Goal: Information Seeking & Learning: Learn about a topic

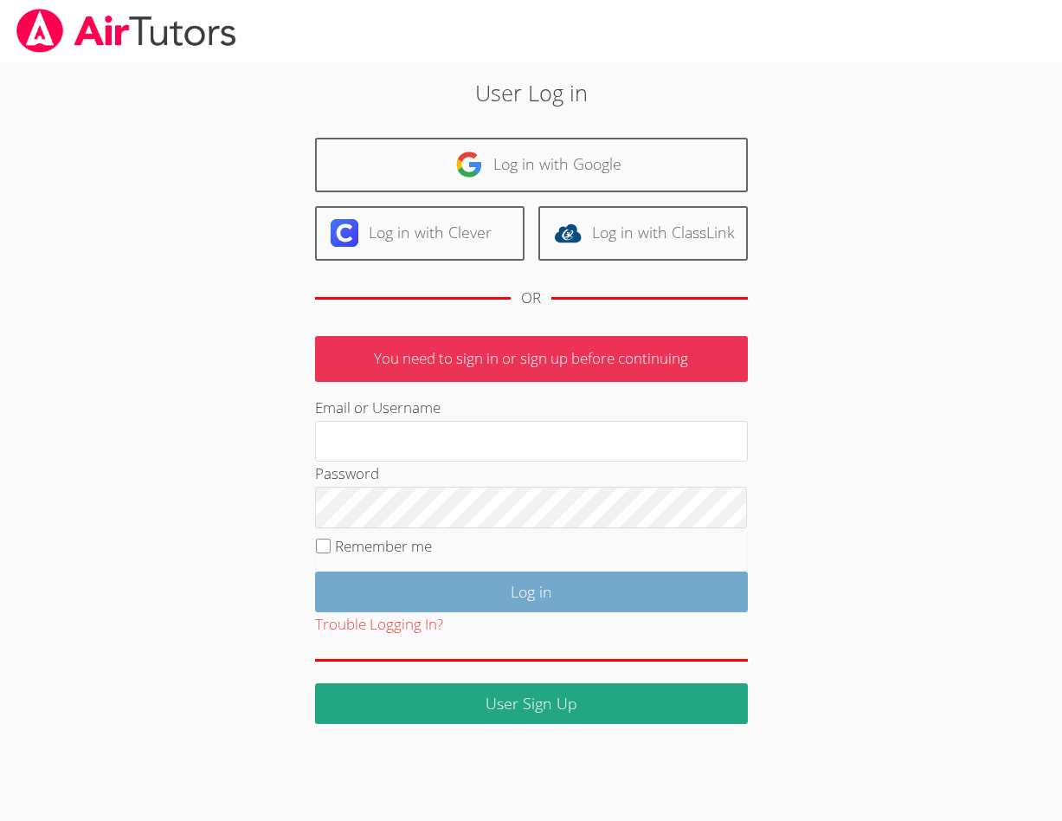
type input "[EMAIL_ADDRESS][DOMAIN_NAME]"
click at [546, 588] on input "Log in" at bounding box center [531, 591] width 433 height 41
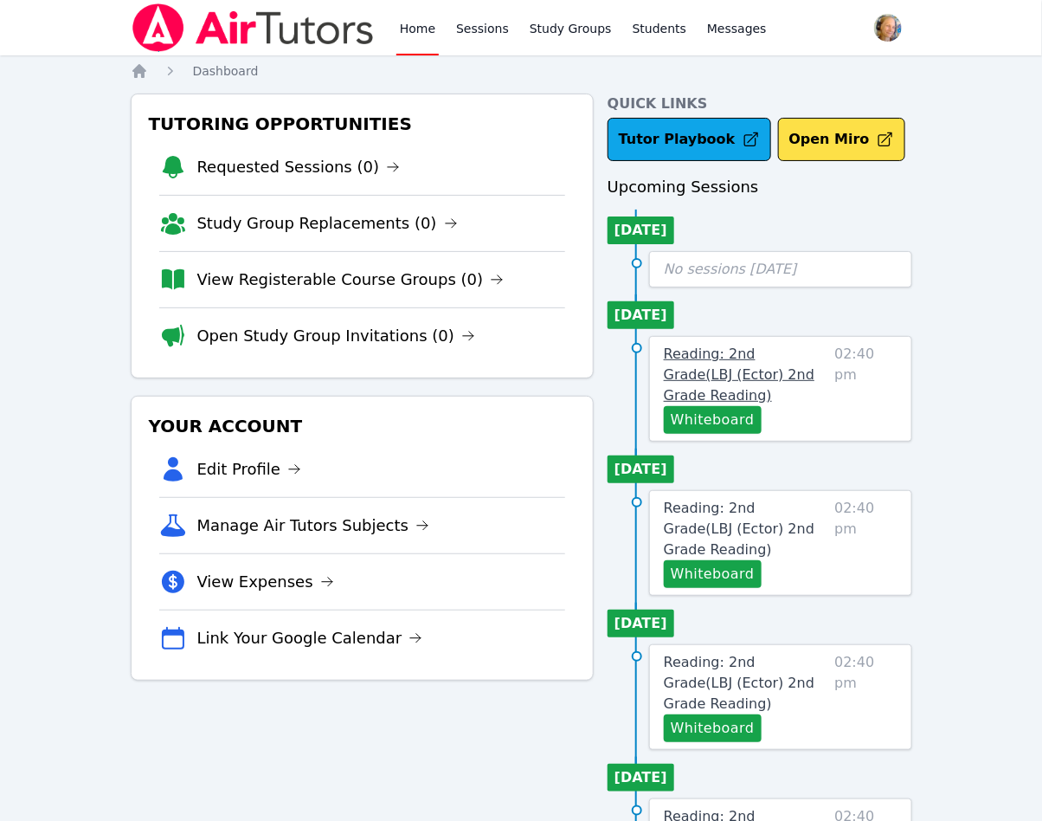
click at [803, 379] on span "Reading: 2nd Grade ( LBJ (Ector) 2nd Grade Reading )" at bounding box center [739, 374] width 151 height 58
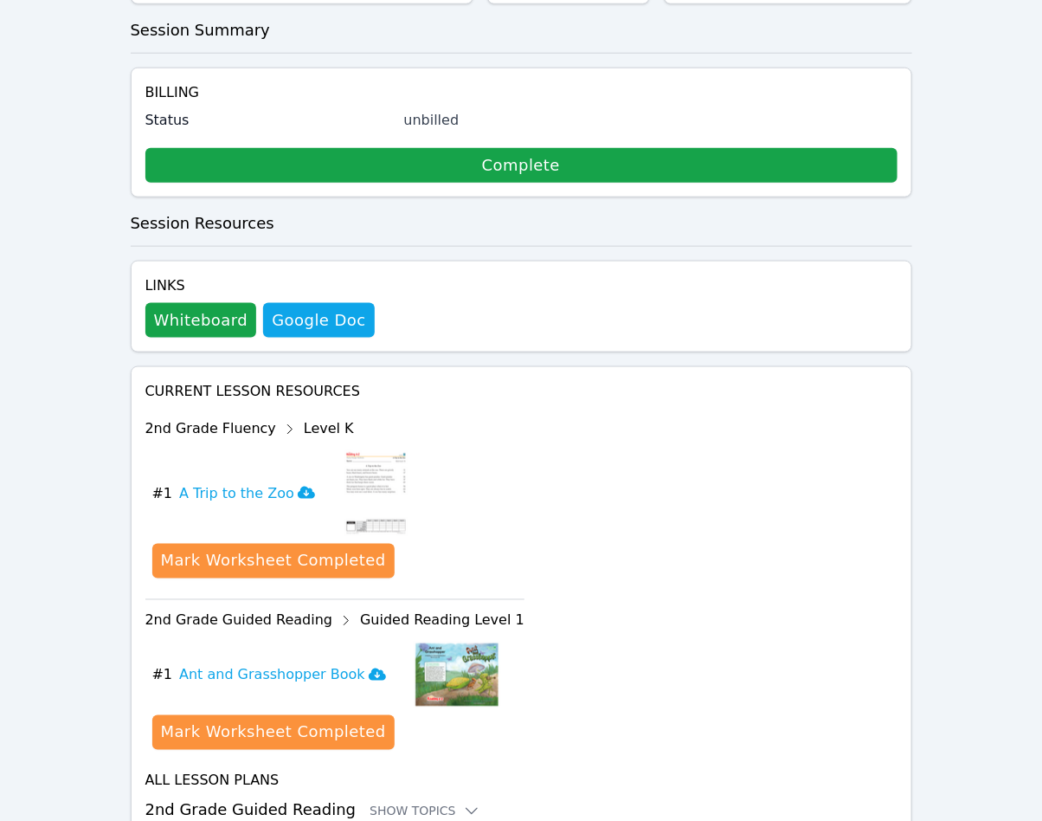
scroll to position [587, 0]
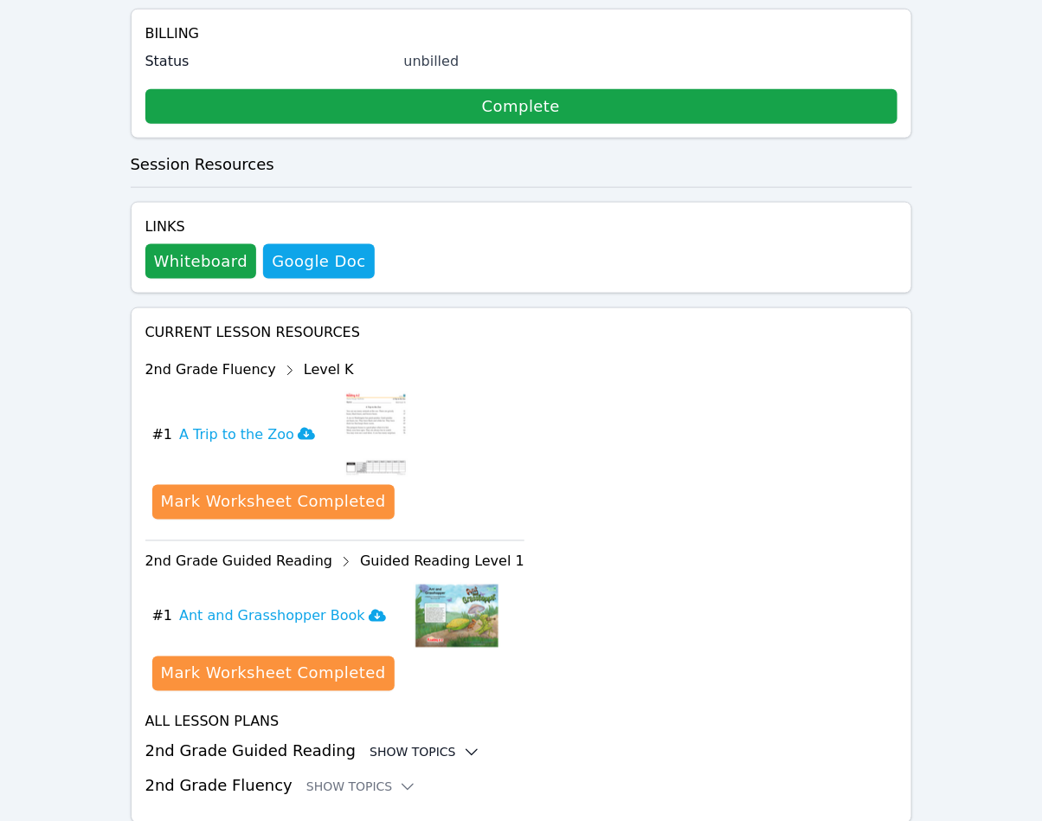
click at [416, 744] on div "Show Topics" at bounding box center [425, 752] width 111 height 17
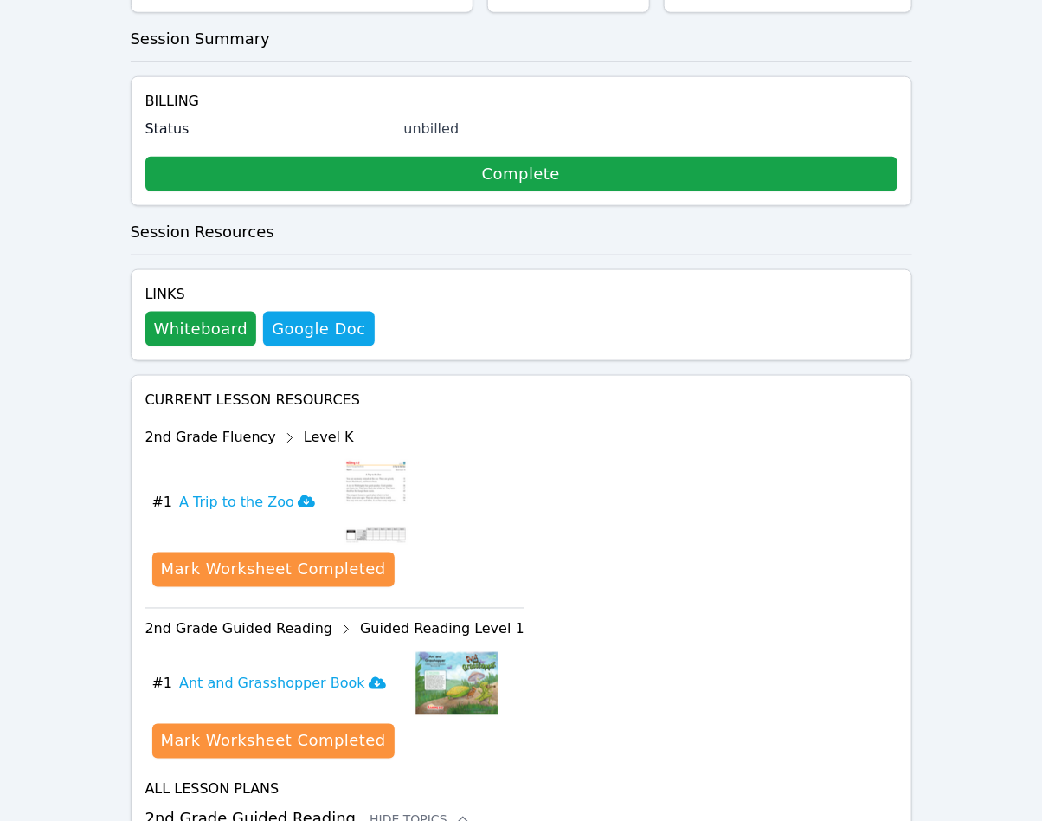
scroll to position [649, 0]
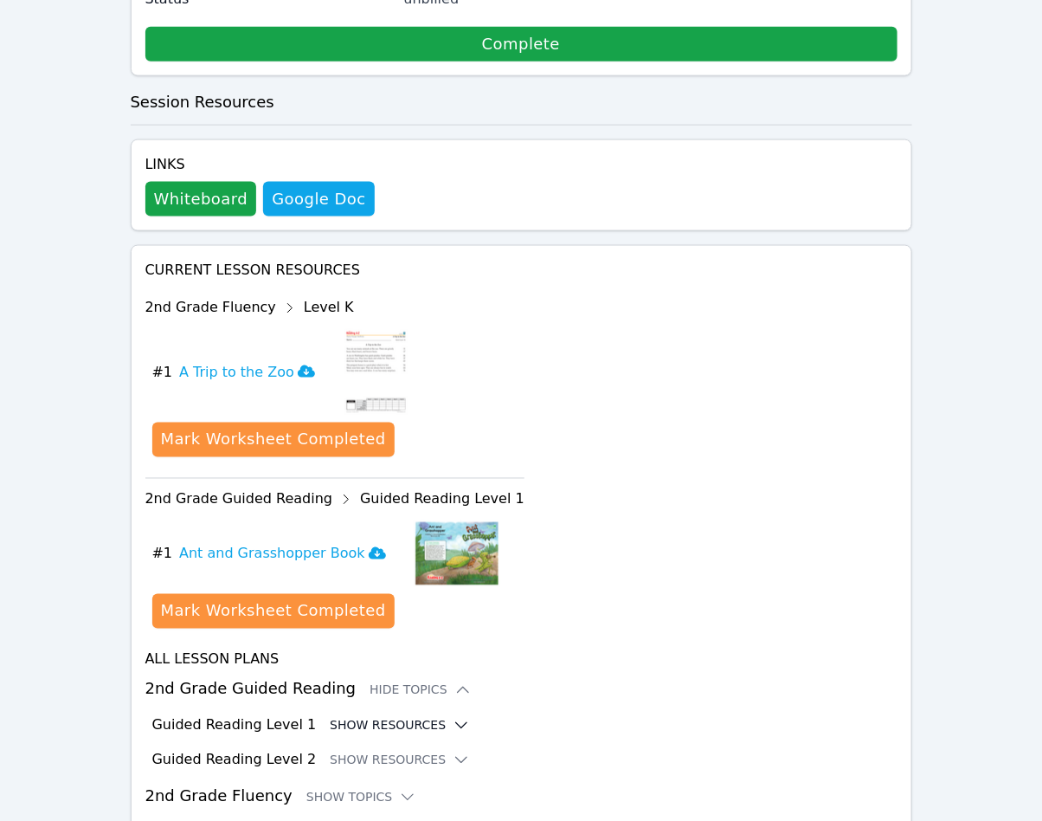
click at [418, 717] on button "Show Resources" at bounding box center [400, 725] width 140 height 17
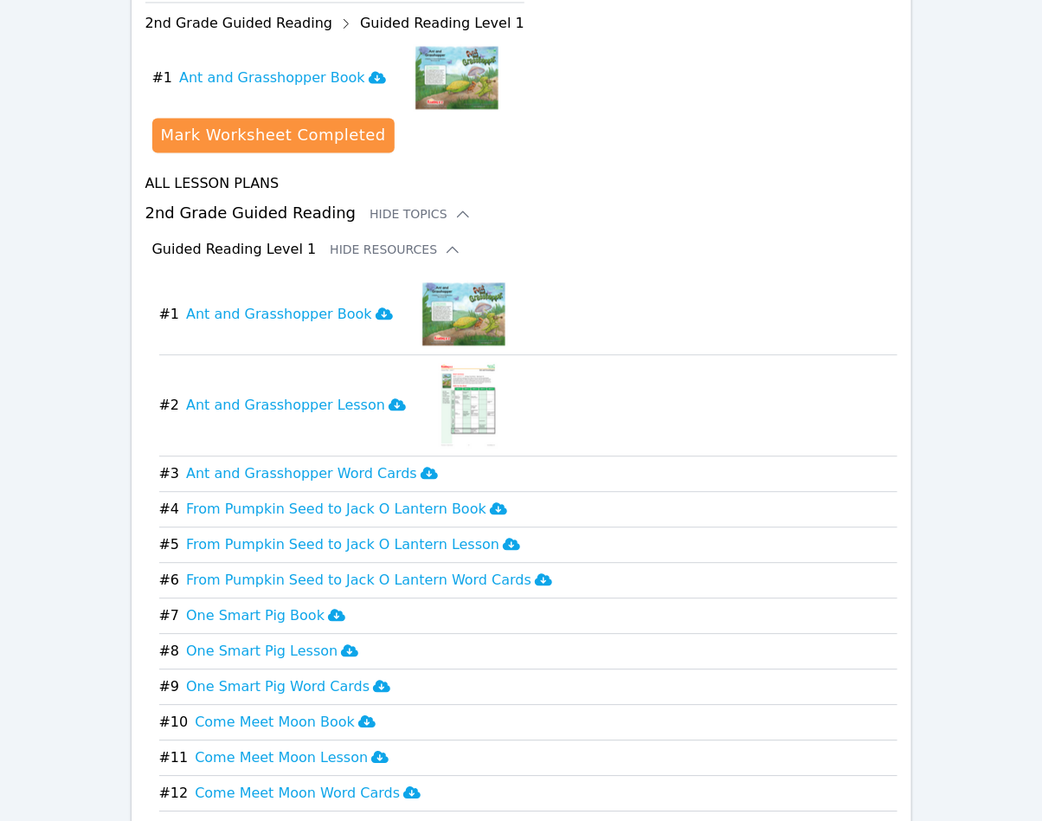
scroll to position [1169, 0]
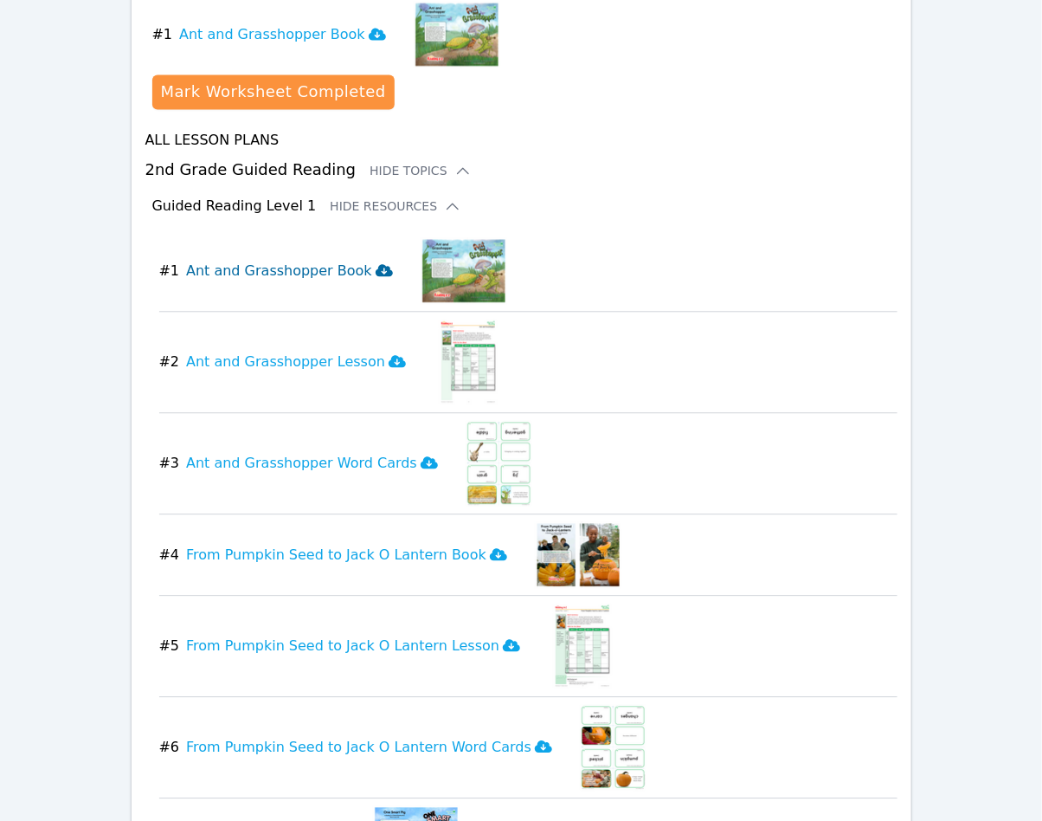
click at [376, 264] on icon at bounding box center [384, 270] width 17 height 12
click at [389, 354] on icon at bounding box center [397, 361] width 17 height 14
click at [421, 456] on icon at bounding box center [429, 462] width 17 height 12
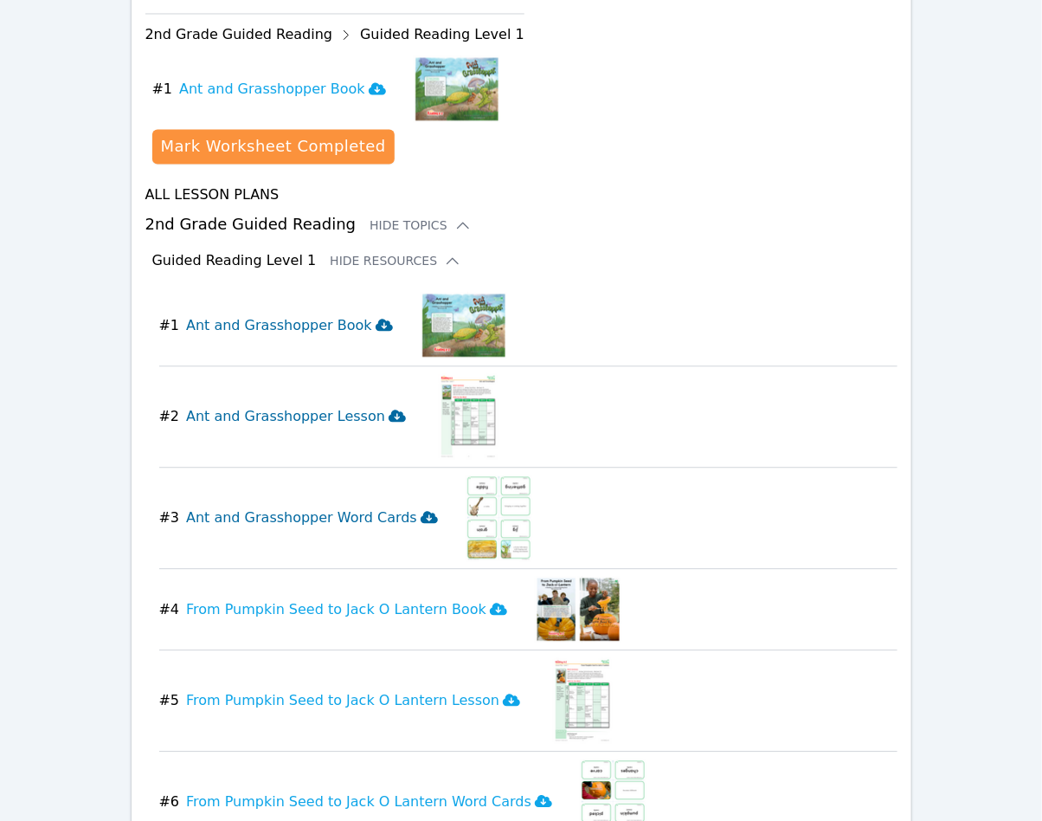
scroll to position [779, 0]
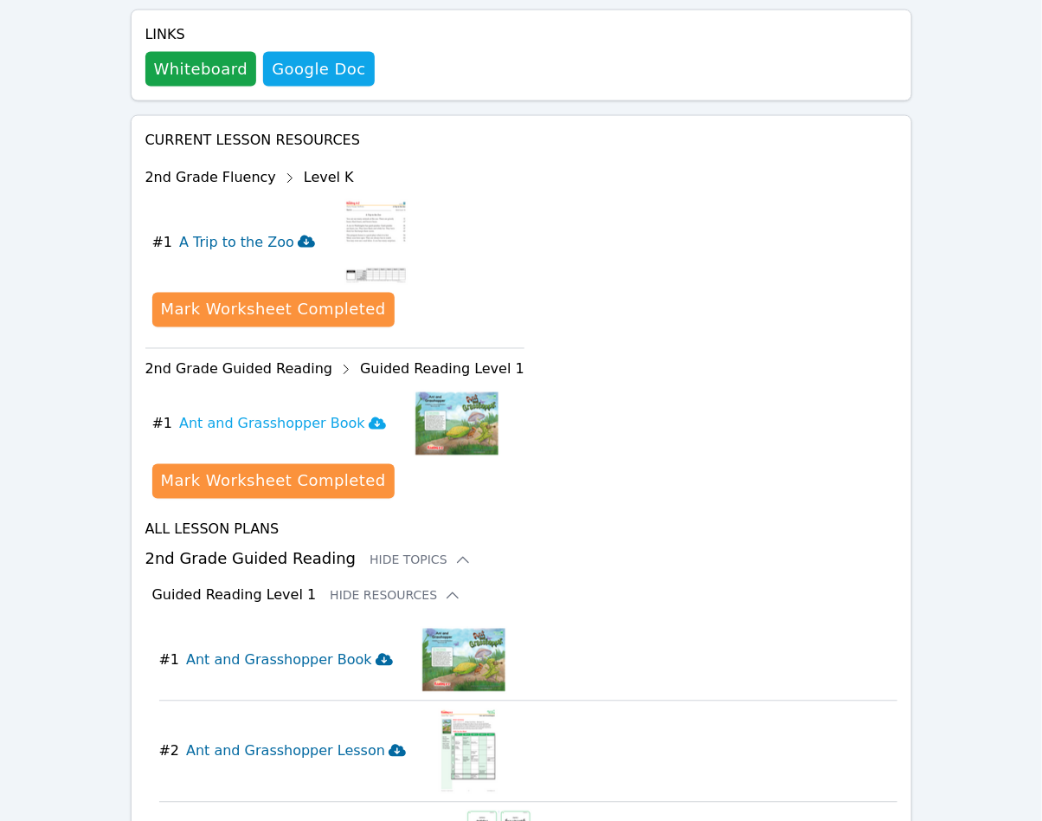
click at [298, 235] on icon at bounding box center [306, 241] width 17 height 12
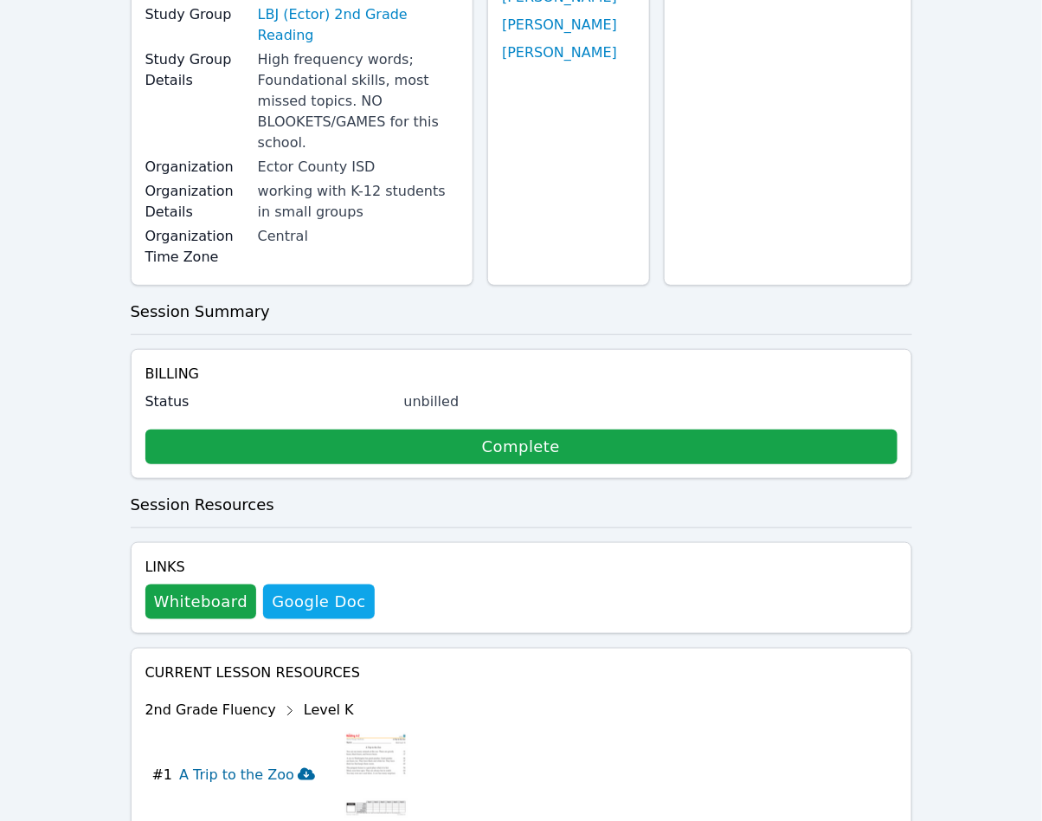
scroll to position [260, 0]
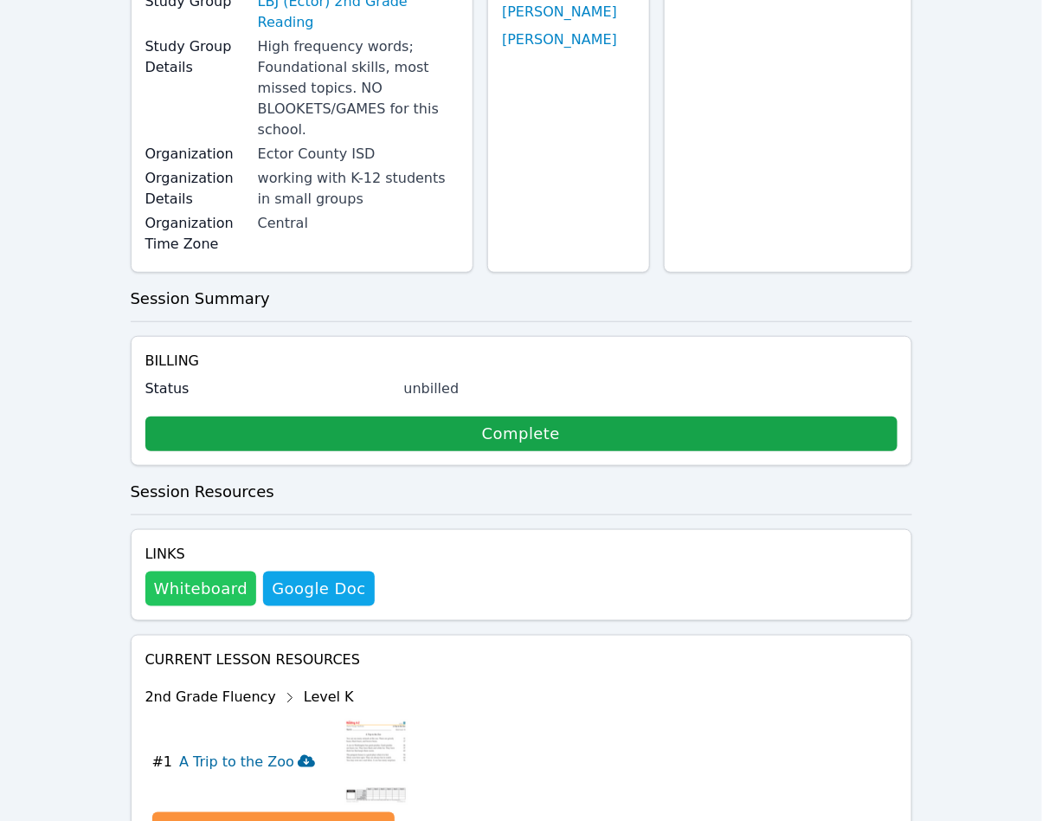
click at [203, 571] on button "Whiteboard" at bounding box center [201, 588] width 112 height 35
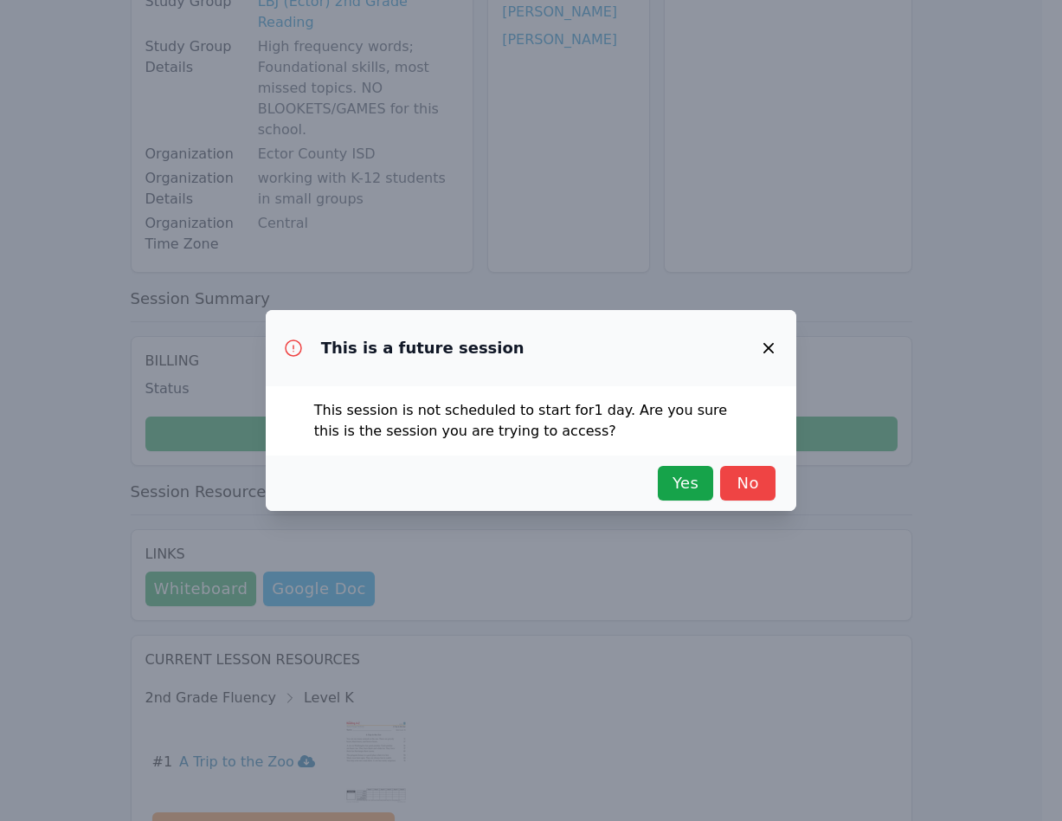
click at [757, 523] on div "This is a future session This session is not scheduled to start for 1 day . Are…" at bounding box center [531, 410] width 1062 height 821
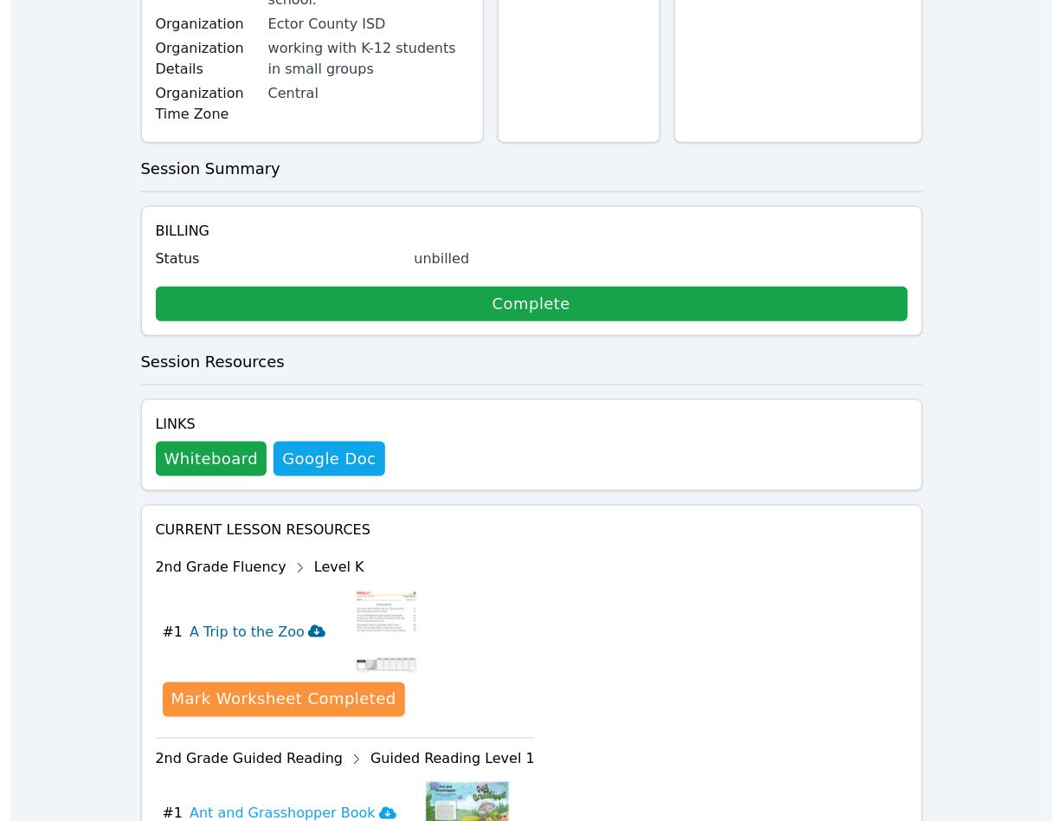
scroll to position [519, 0]
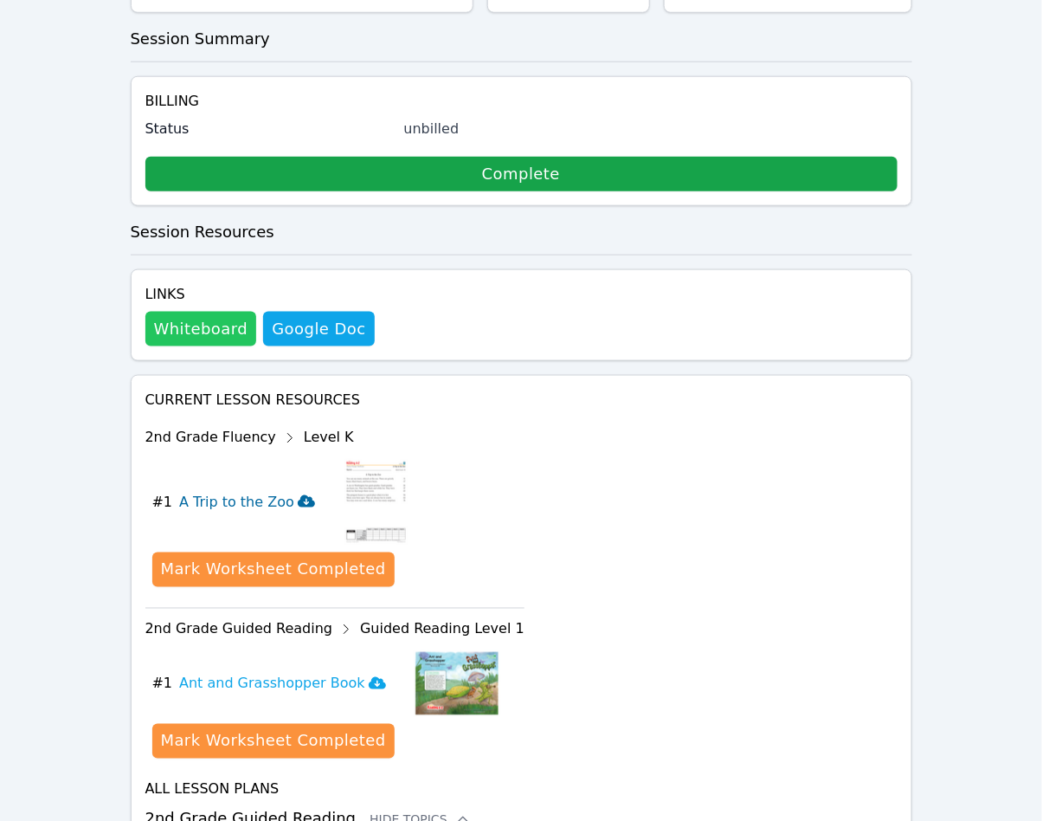
click at [203, 312] on button "Whiteboard" at bounding box center [201, 329] width 112 height 35
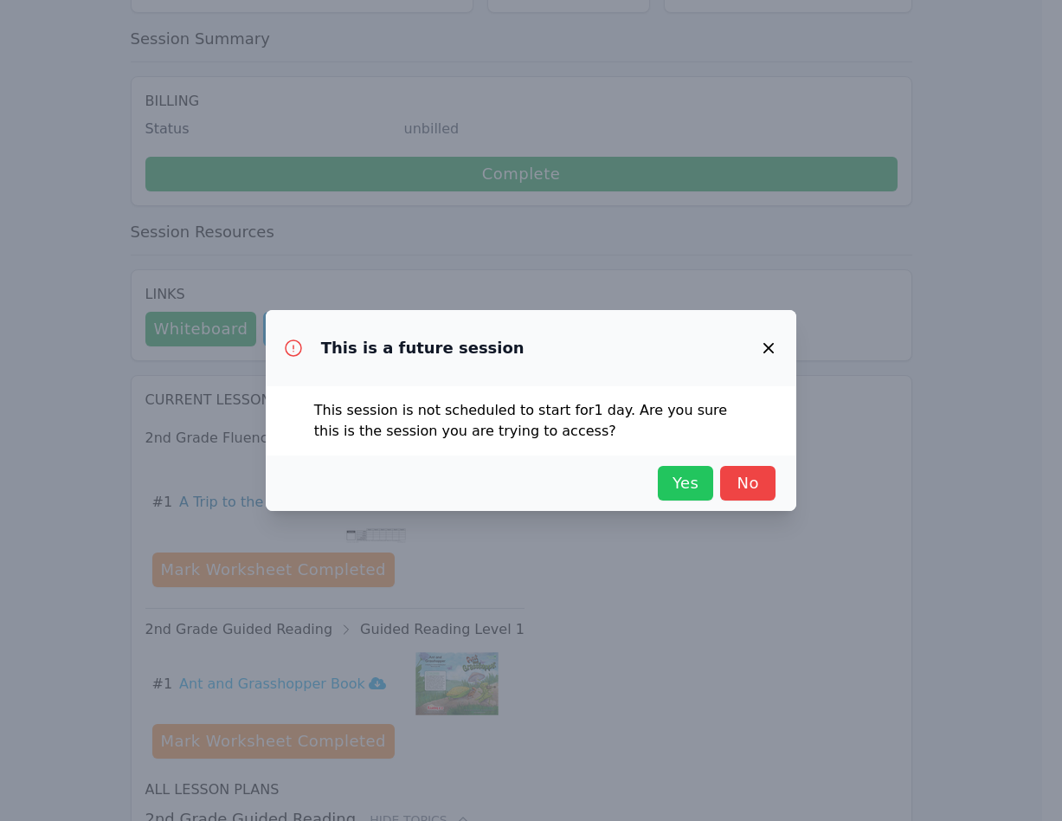
click at [691, 481] on span "Yes" at bounding box center [686, 483] width 38 height 24
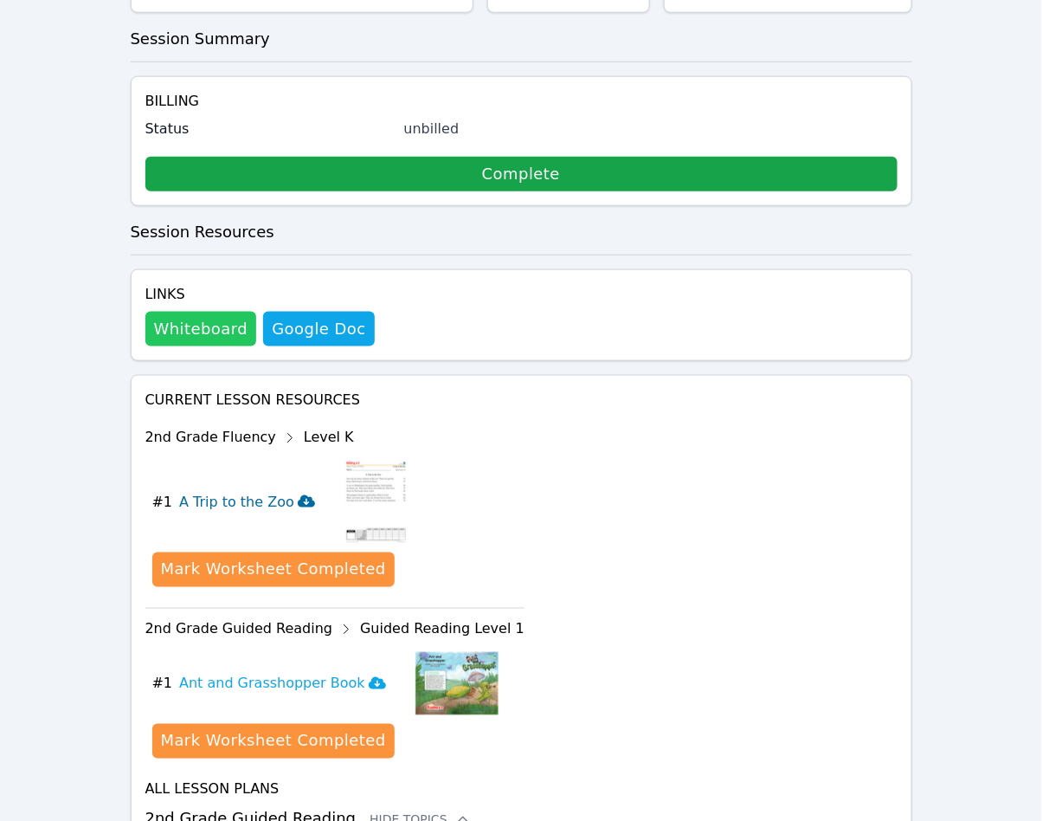
click at [208, 312] on button "Whiteboard" at bounding box center [201, 329] width 112 height 35
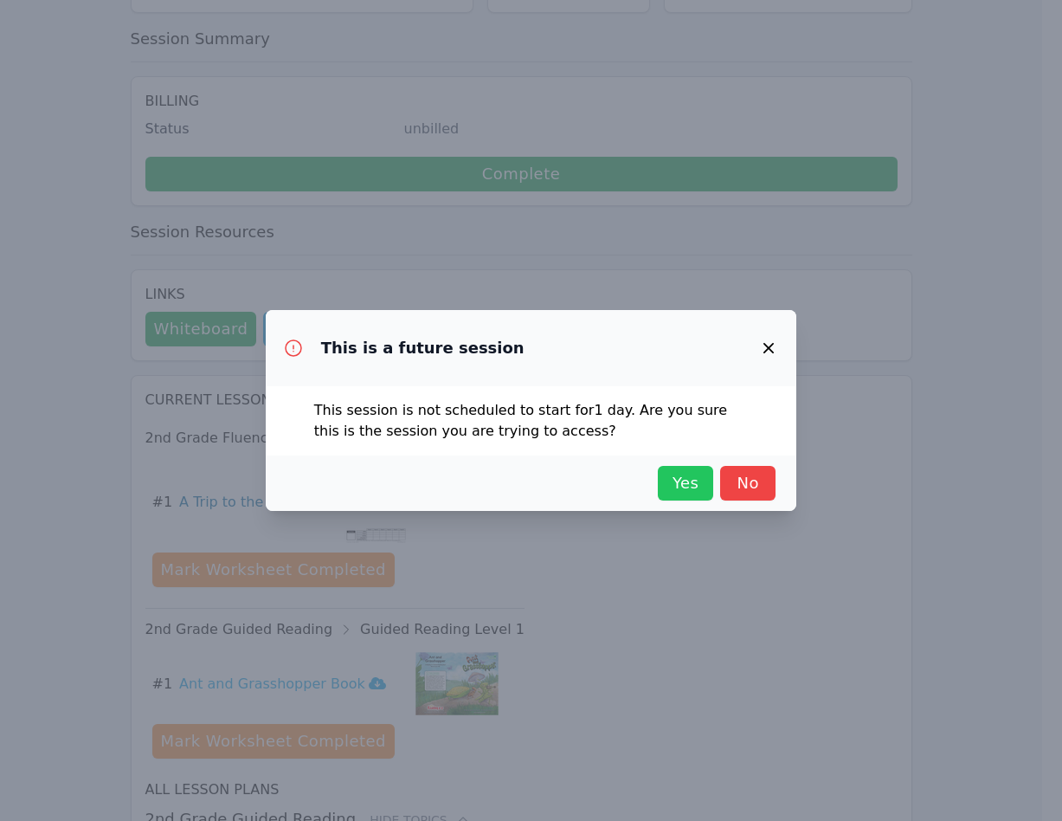
click at [684, 493] on span "Yes" at bounding box center [686, 483] width 38 height 24
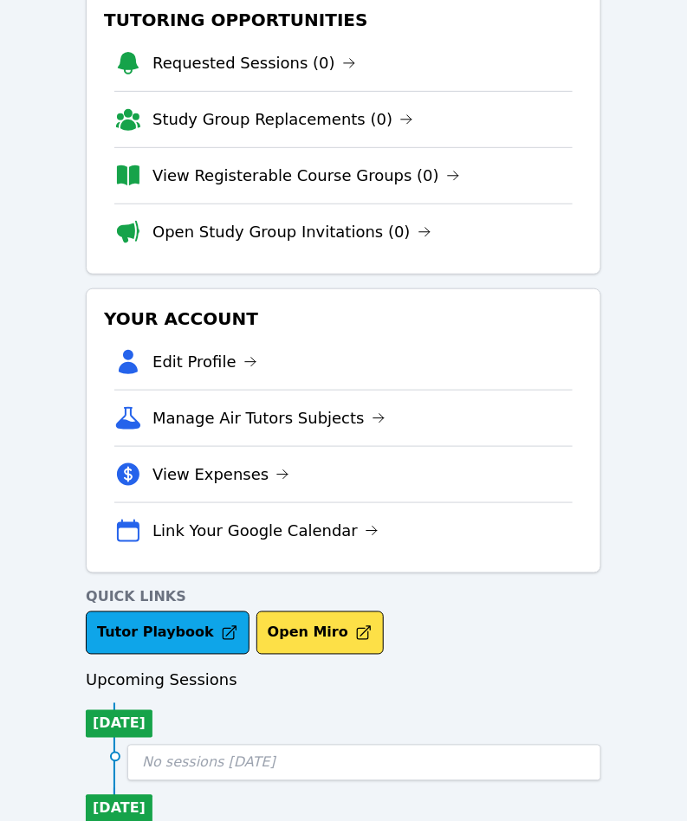
scroll to position [390, 0]
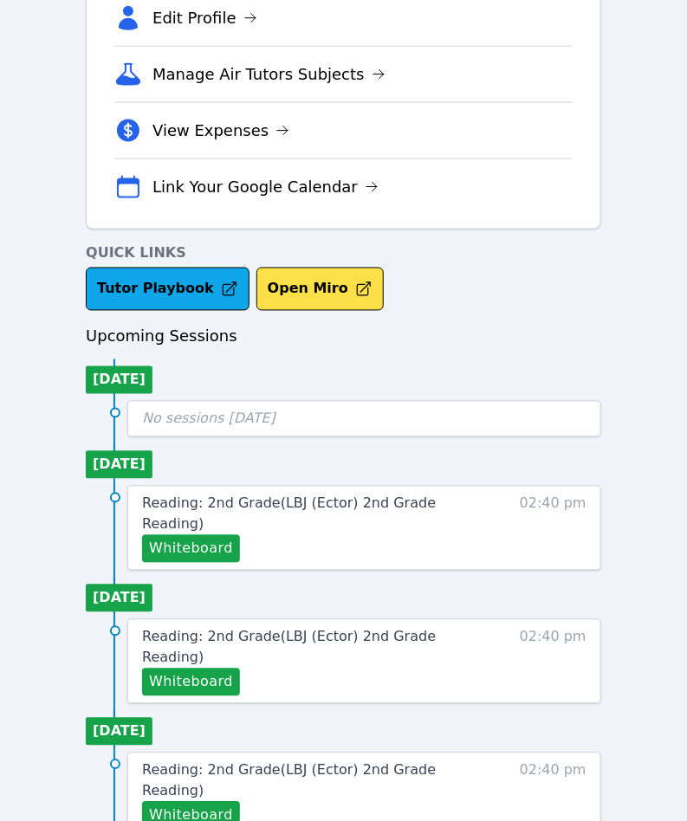
scroll to position [390, 0]
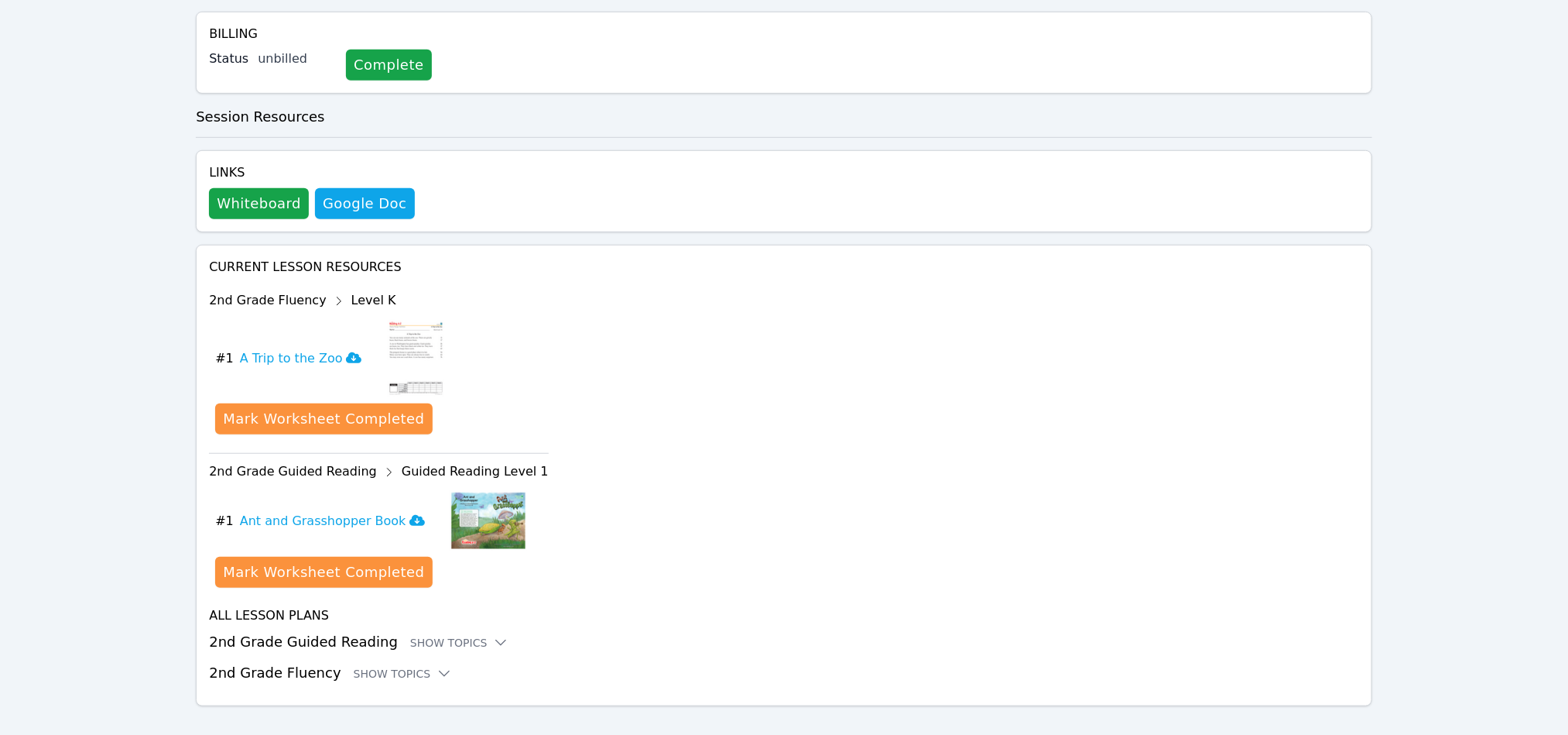
scroll to position [416, 0]
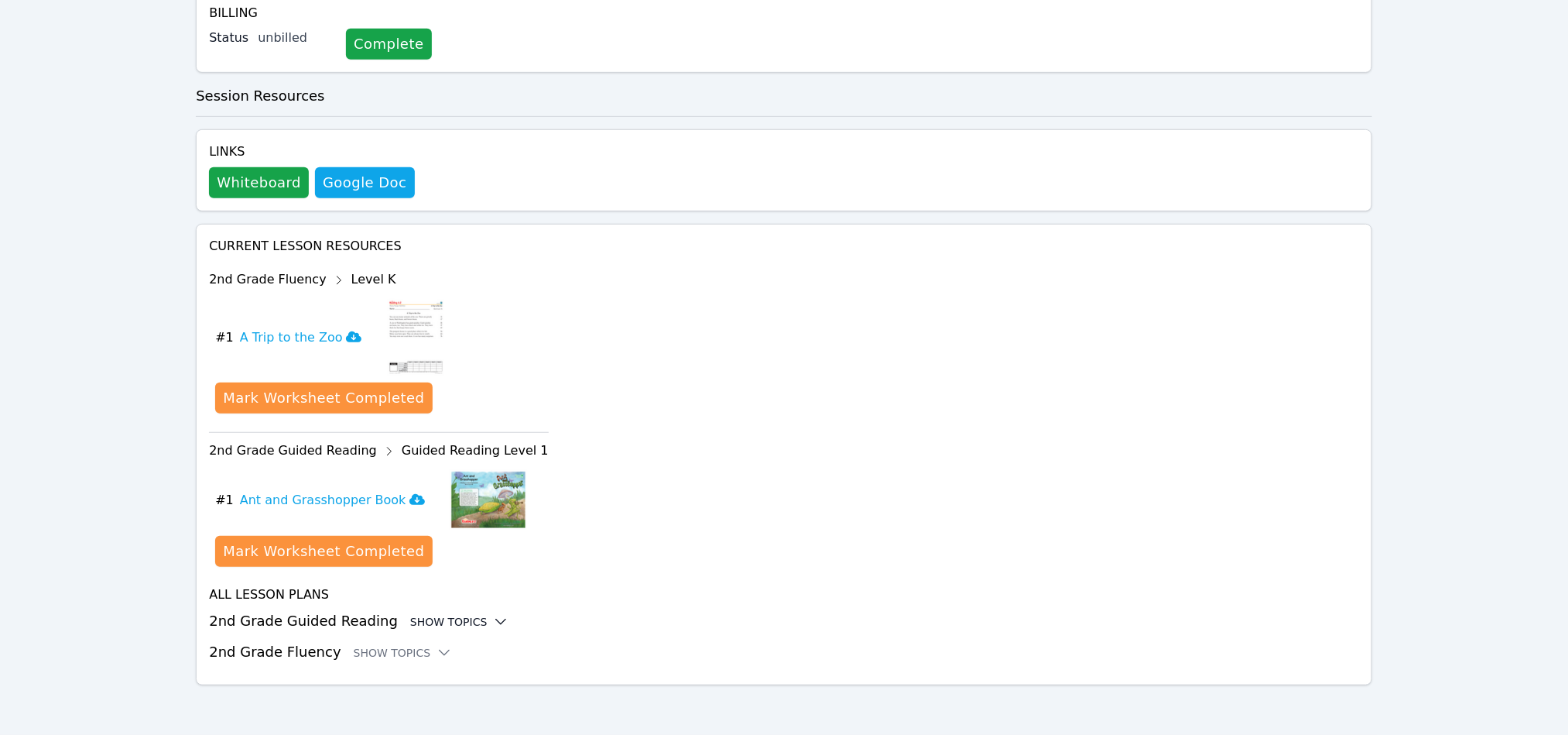
click at [453, 619] on div "Show Topics" at bounding box center [459, 621] width 99 height 15
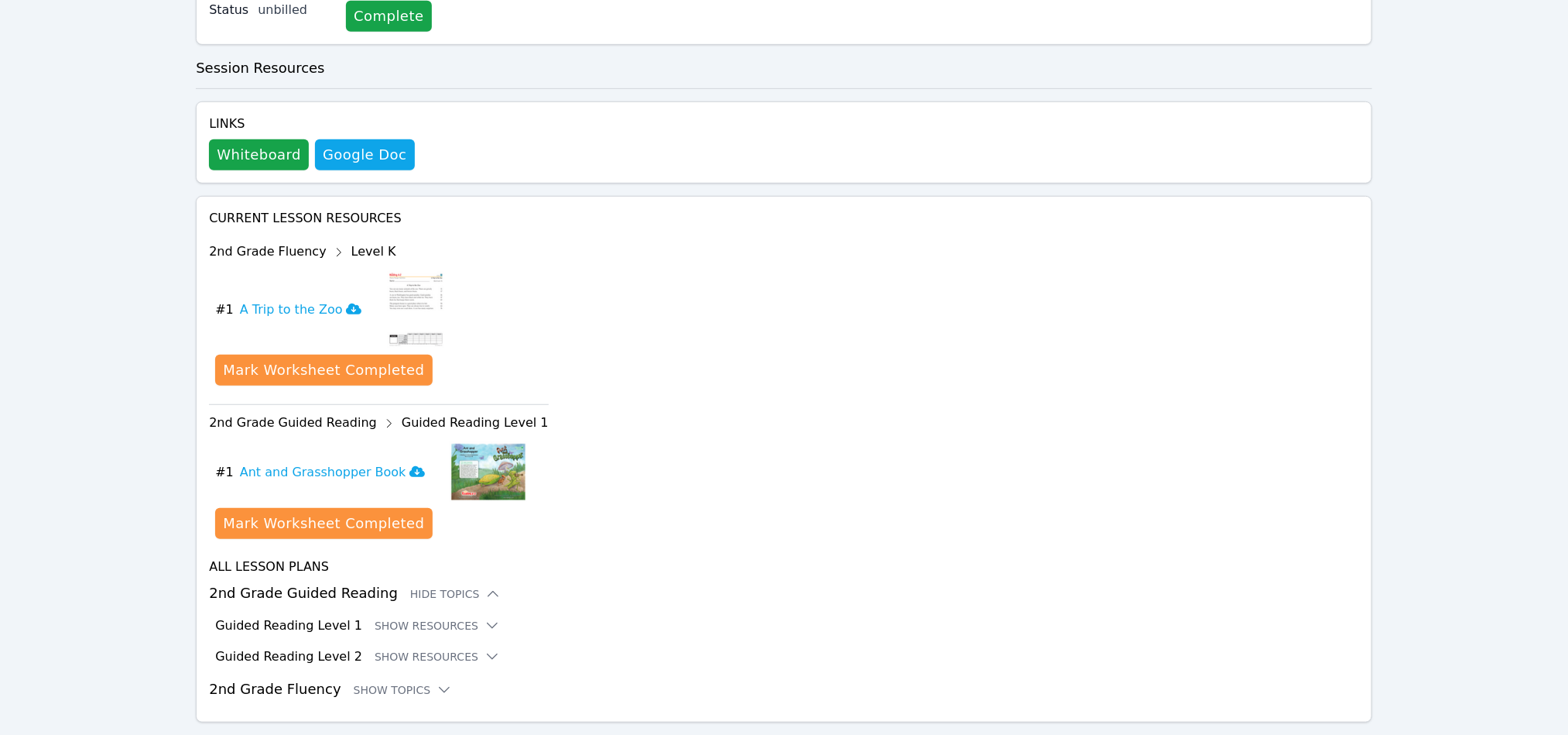
scroll to position [481, 0]
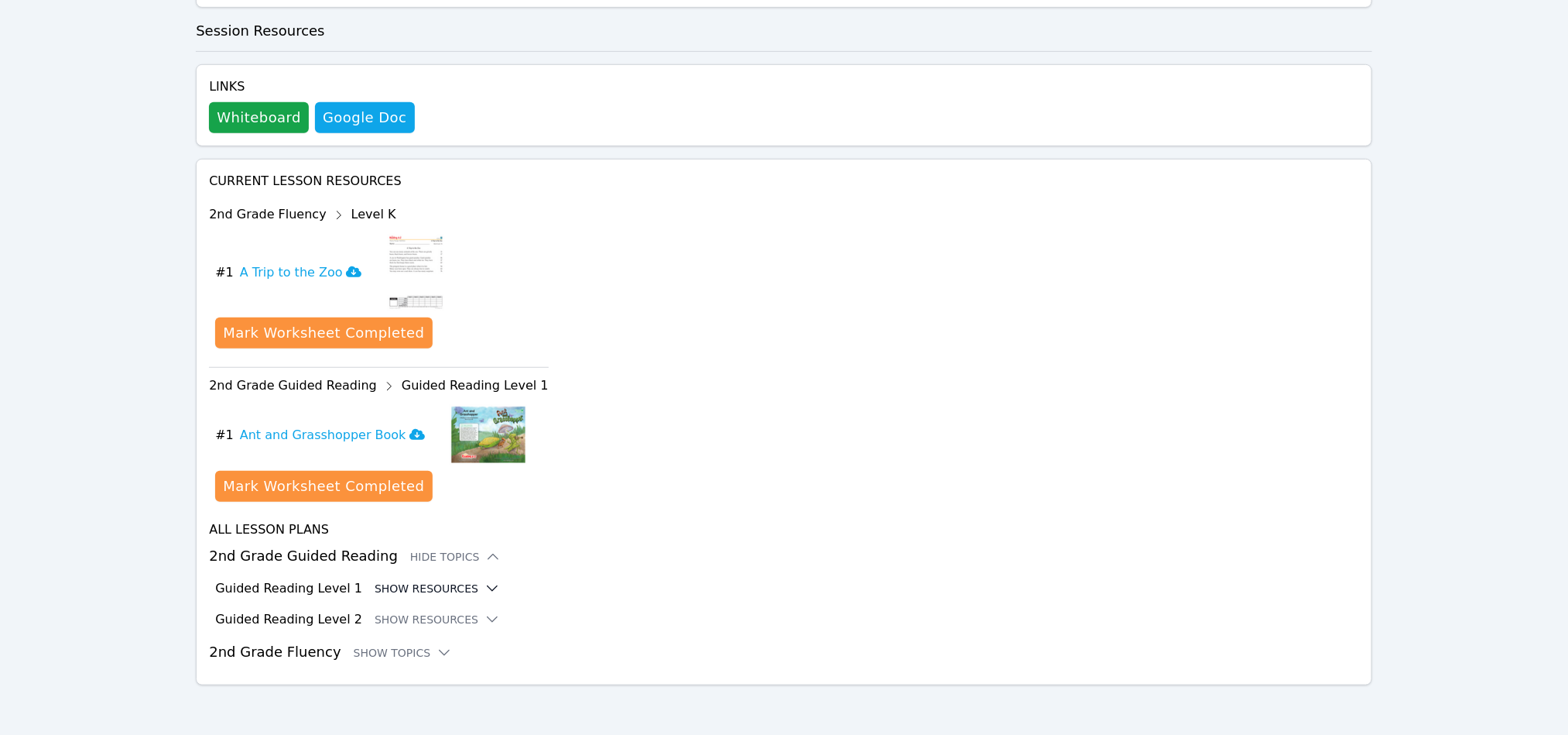
click at [440, 593] on button "Show Resources" at bounding box center [437, 587] width 125 height 15
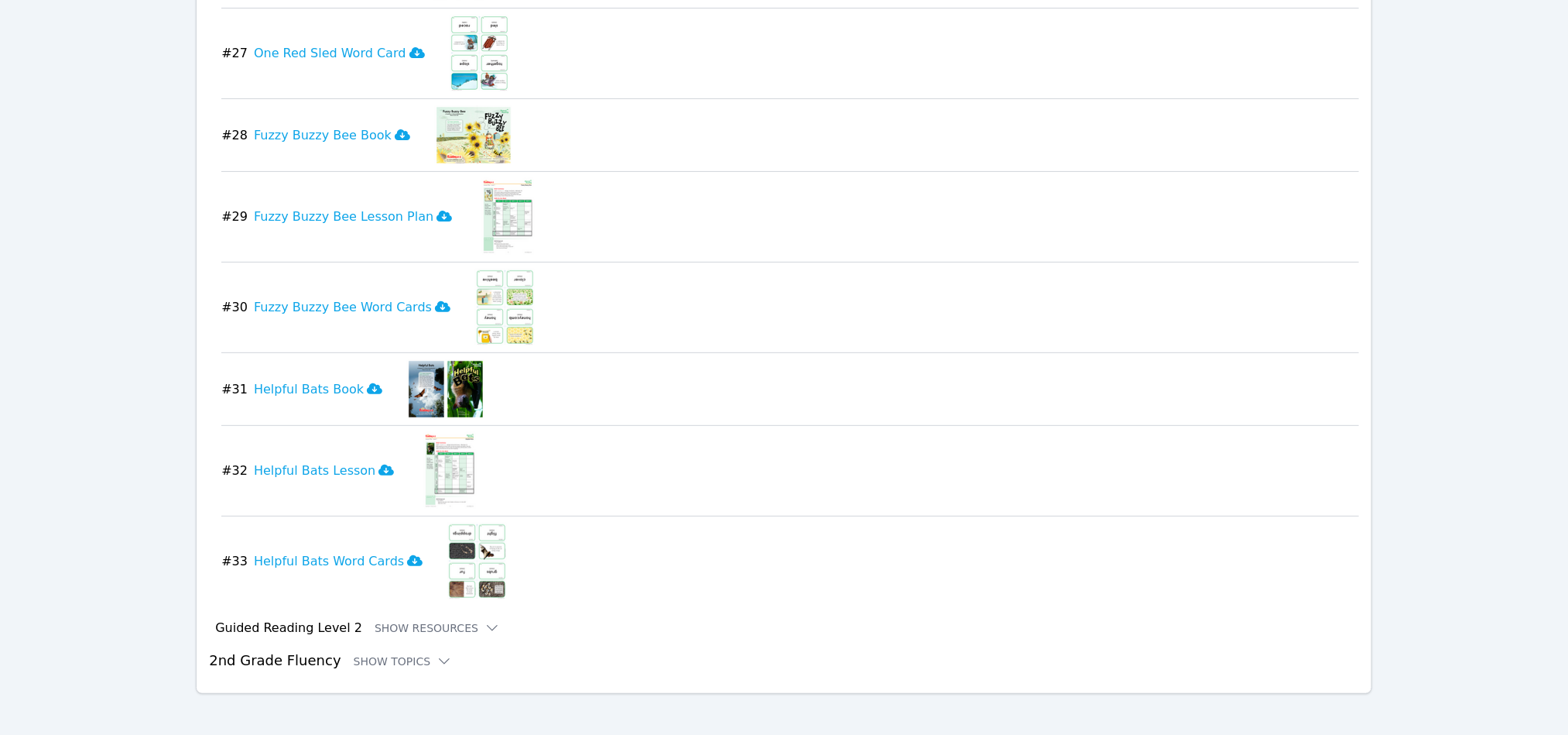
scroll to position [3296, 0]
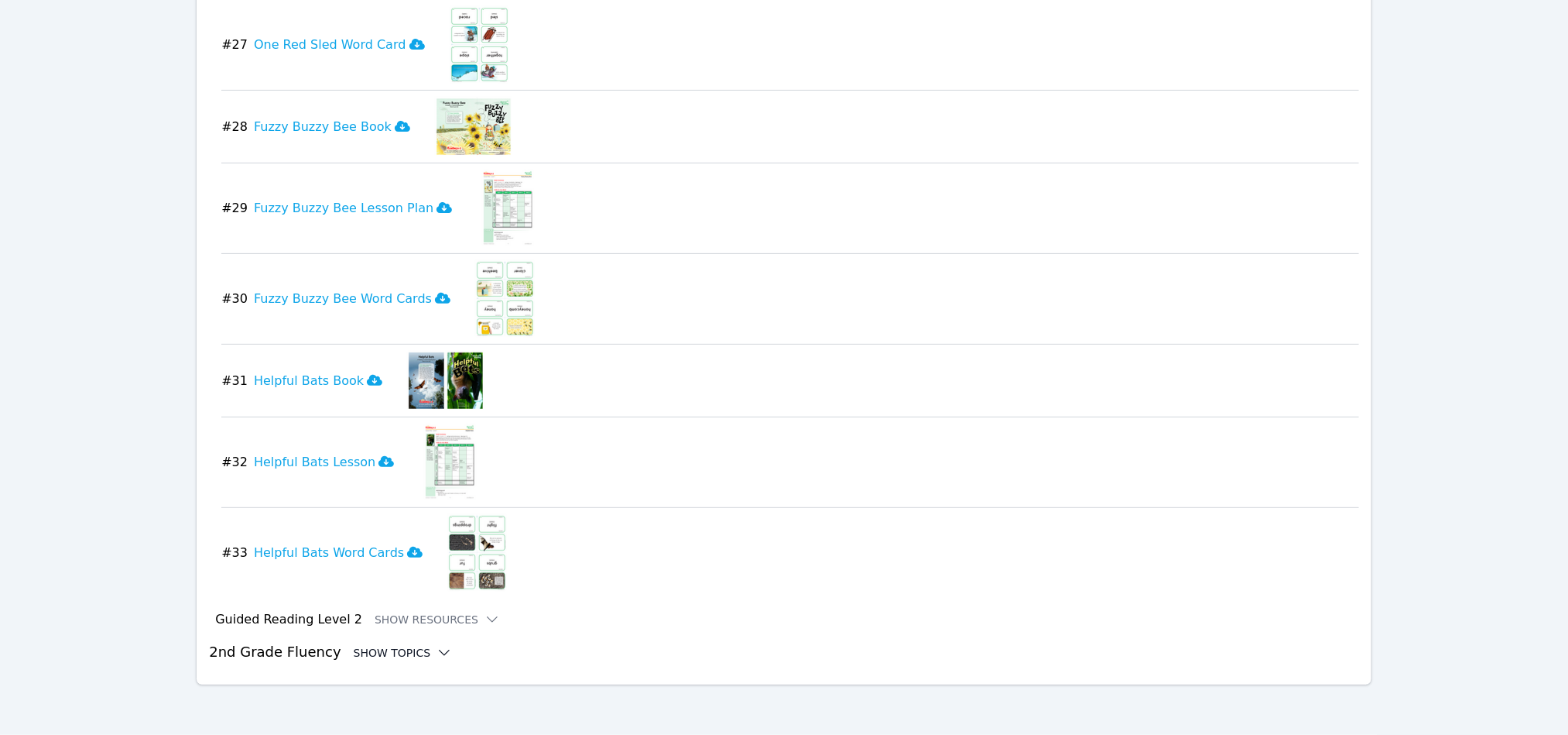
click at [375, 655] on div "Show Topics" at bounding box center [403, 652] width 99 height 15
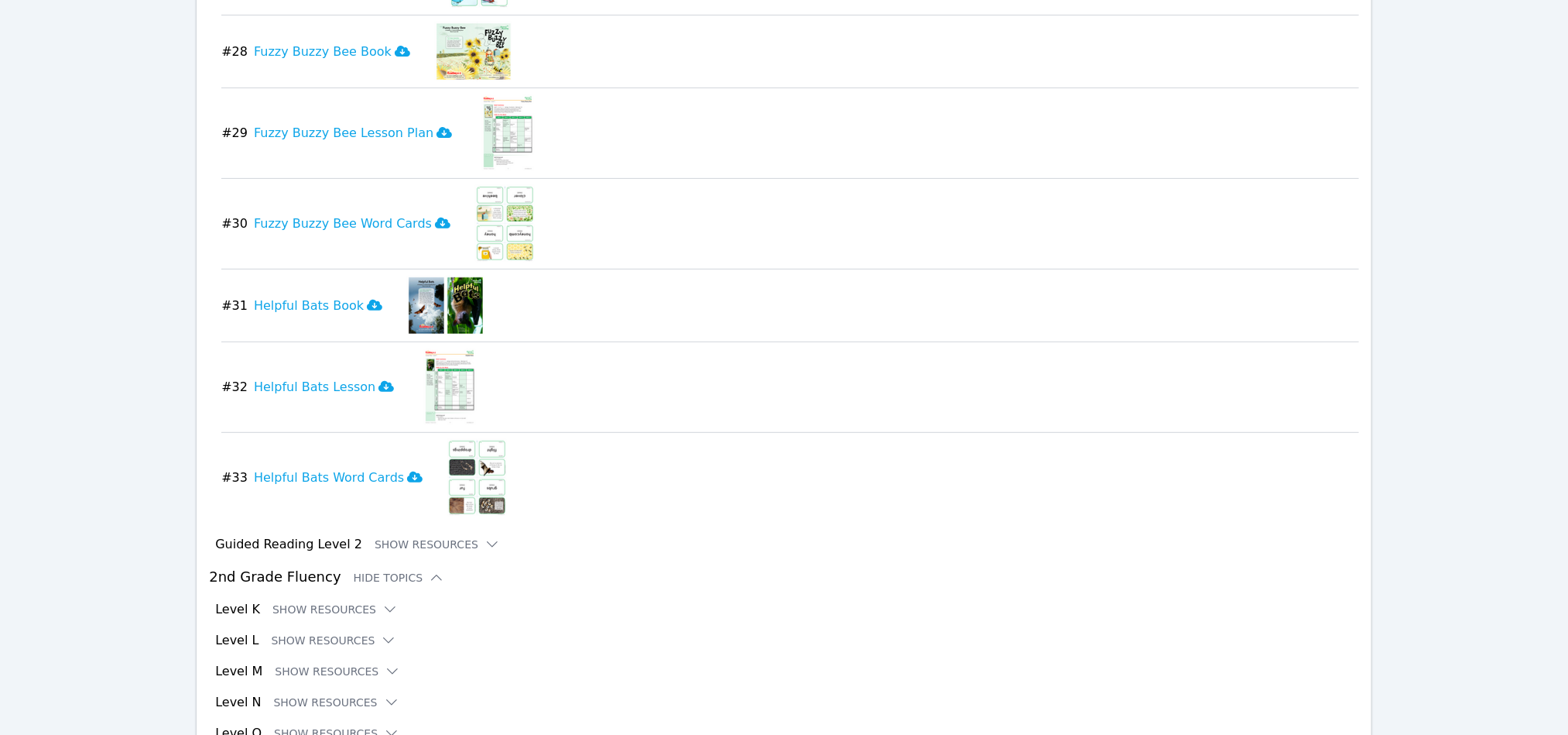
scroll to position [3485, 0]
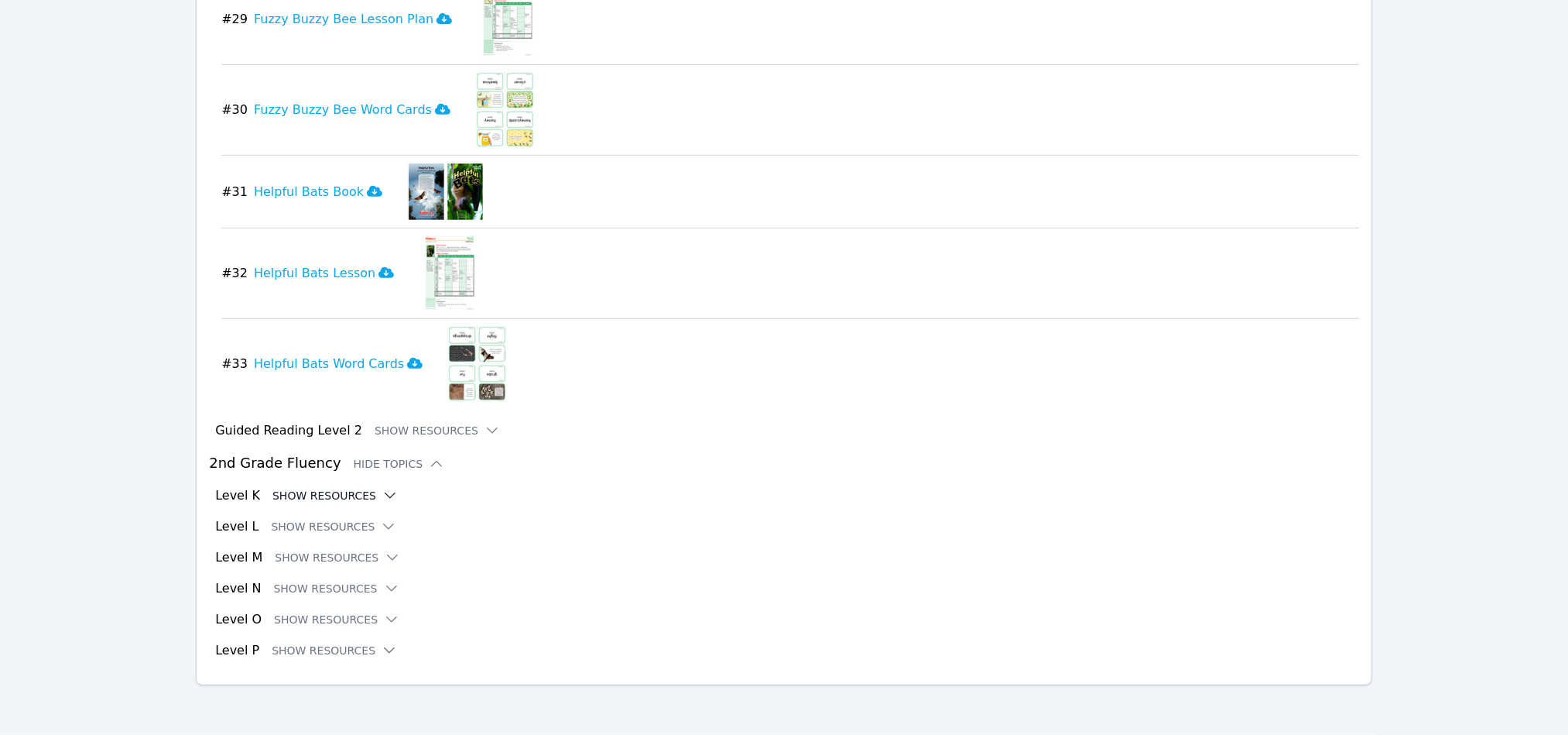
click at [358, 493] on button "Show Resources" at bounding box center [335, 494] width 125 height 15
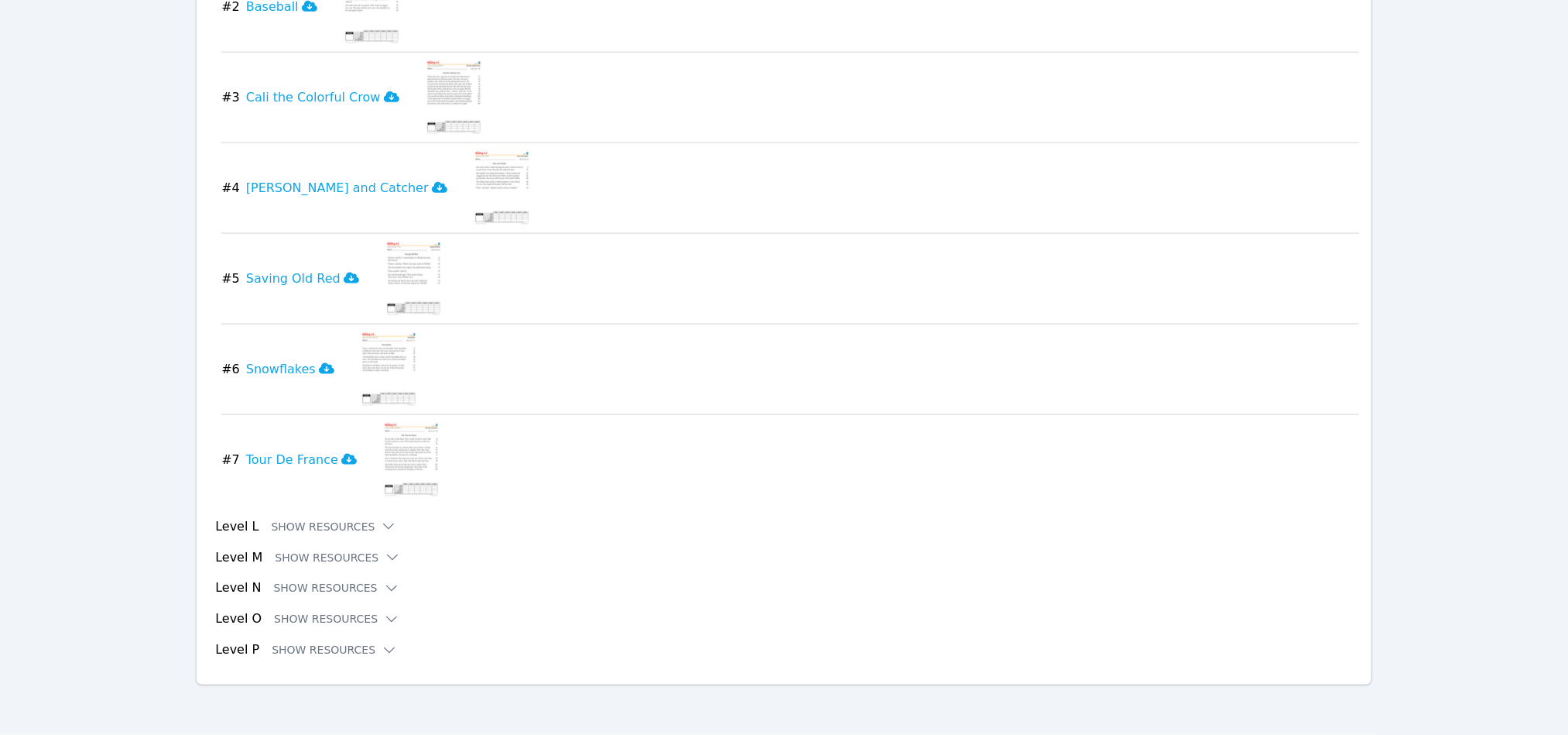
scroll to position [4133, 0]
click at [319, 522] on button "Show Resources" at bounding box center [333, 526] width 125 height 15
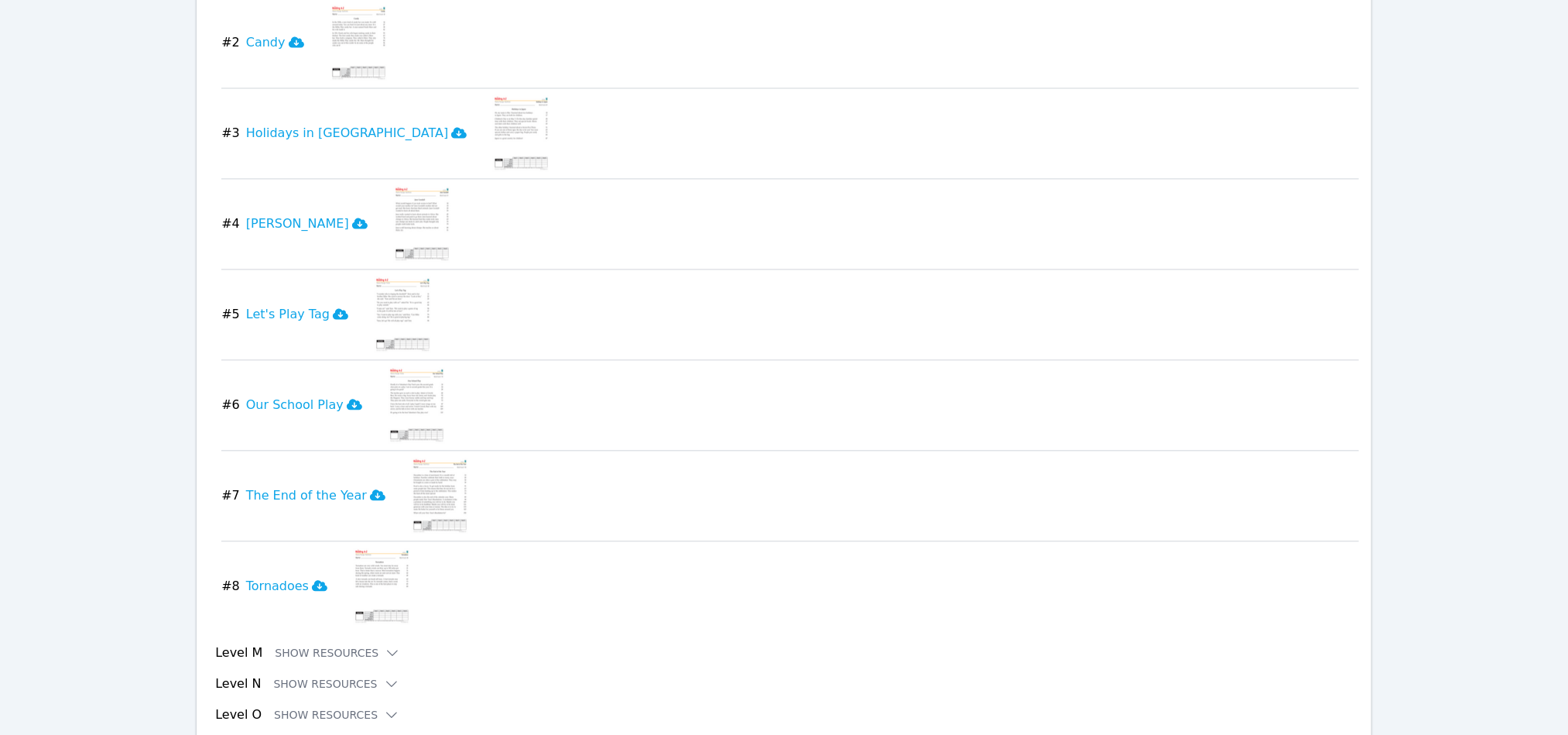
scroll to position [4829, 0]
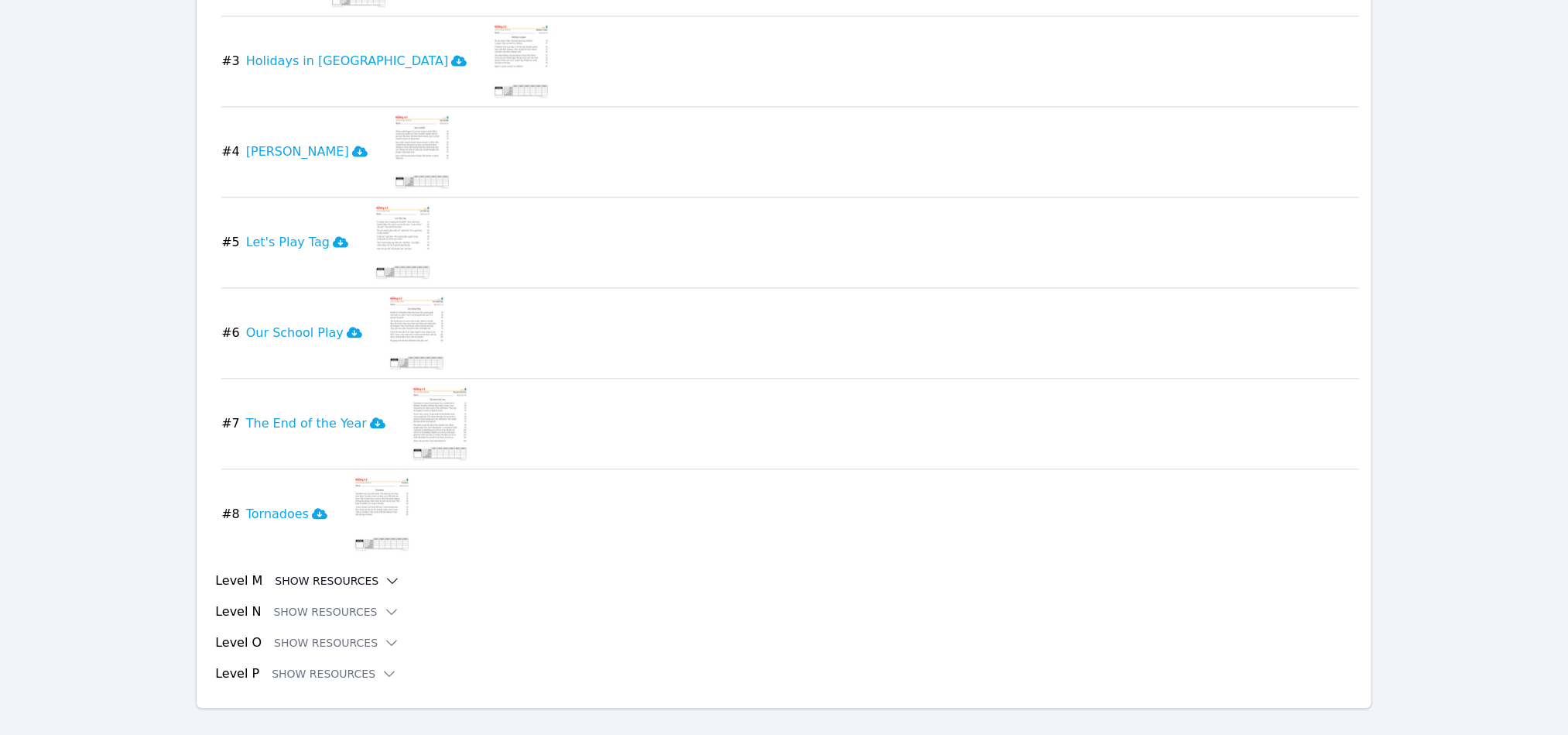
click at [316, 588] on button "Show Resources" at bounding box center [337, 580] width 125 height 15
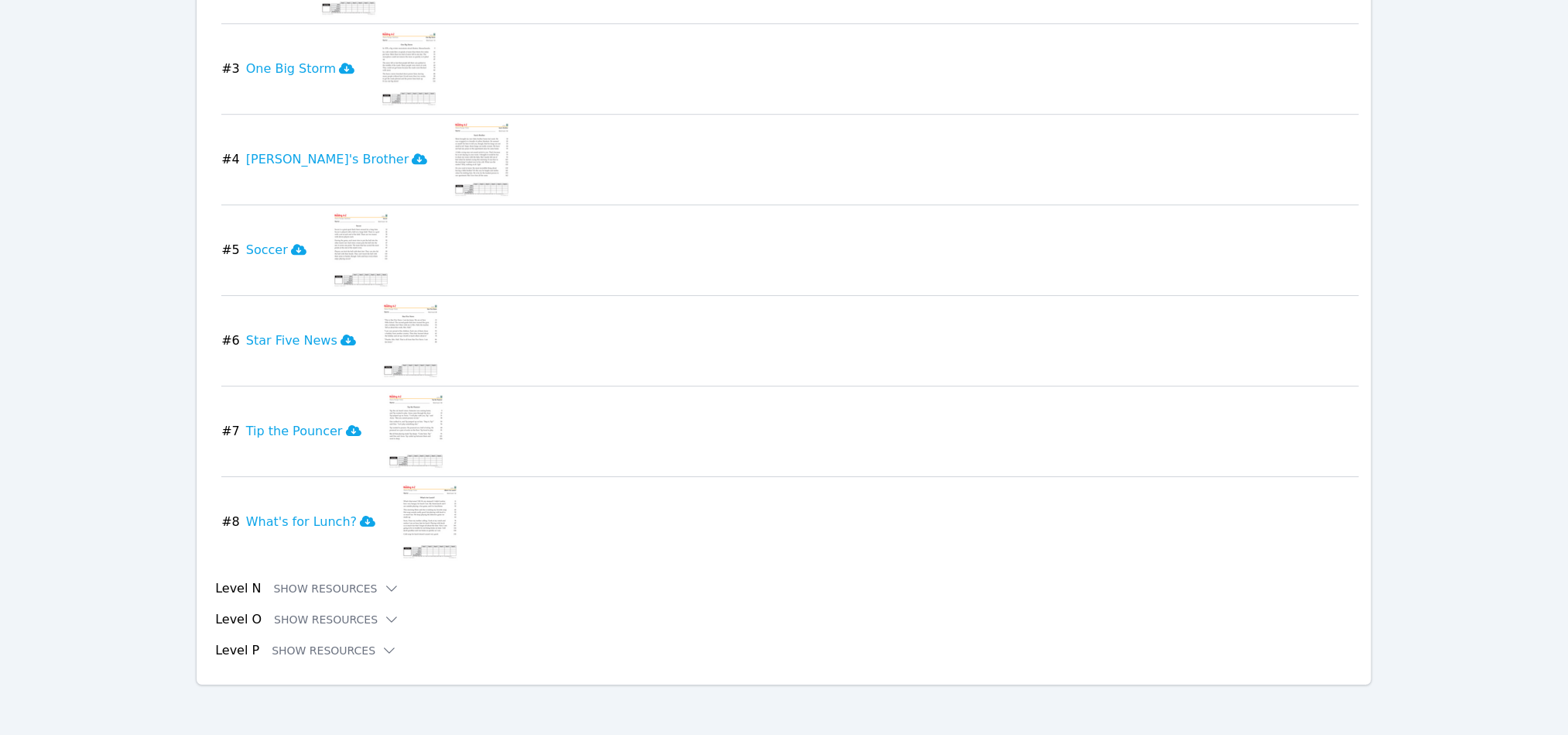
scroll to position [5609, 0]
click at [288, 586] on button "Show Resources" at bounding box center [336, 587] width 125 height 15
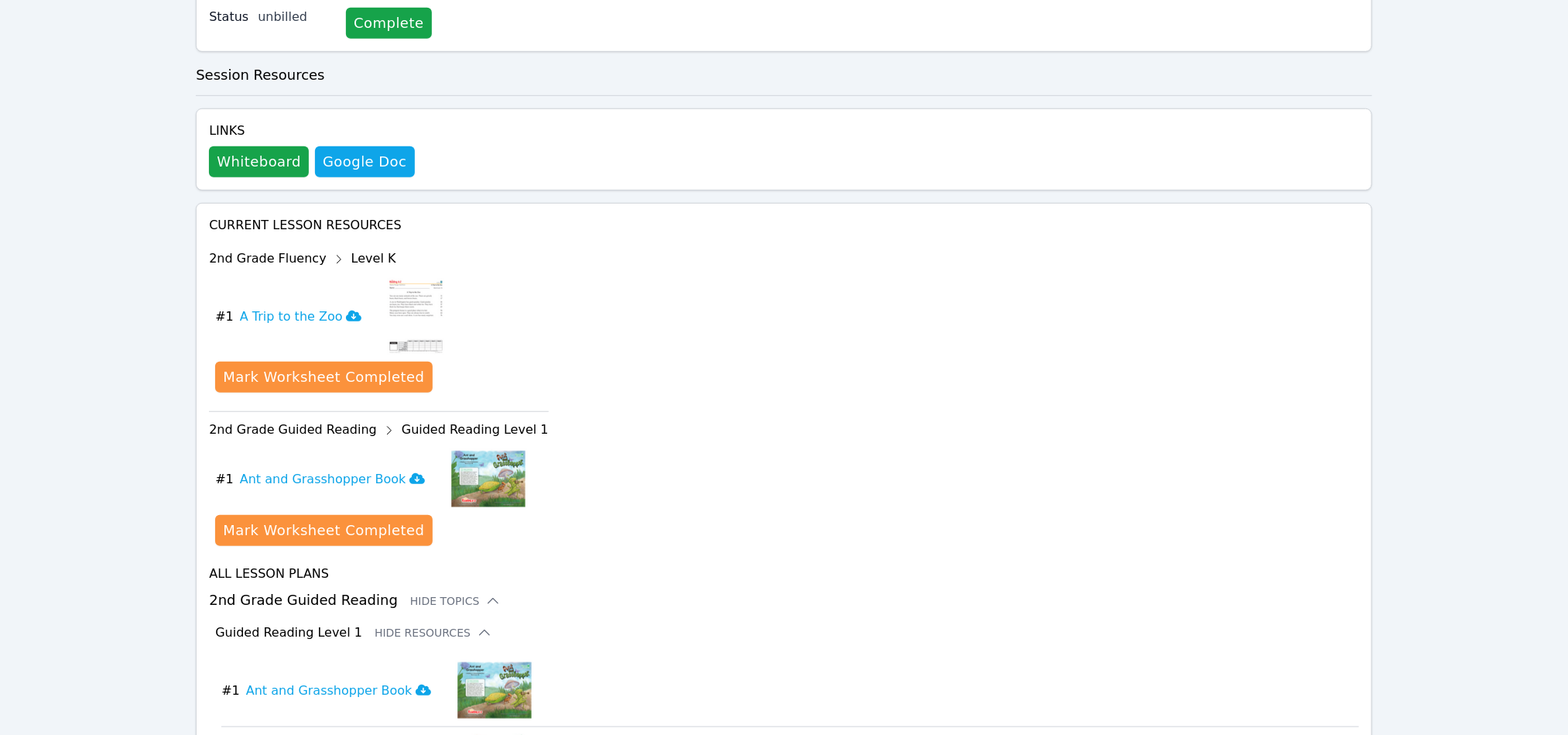
scroll to position [0, 0]
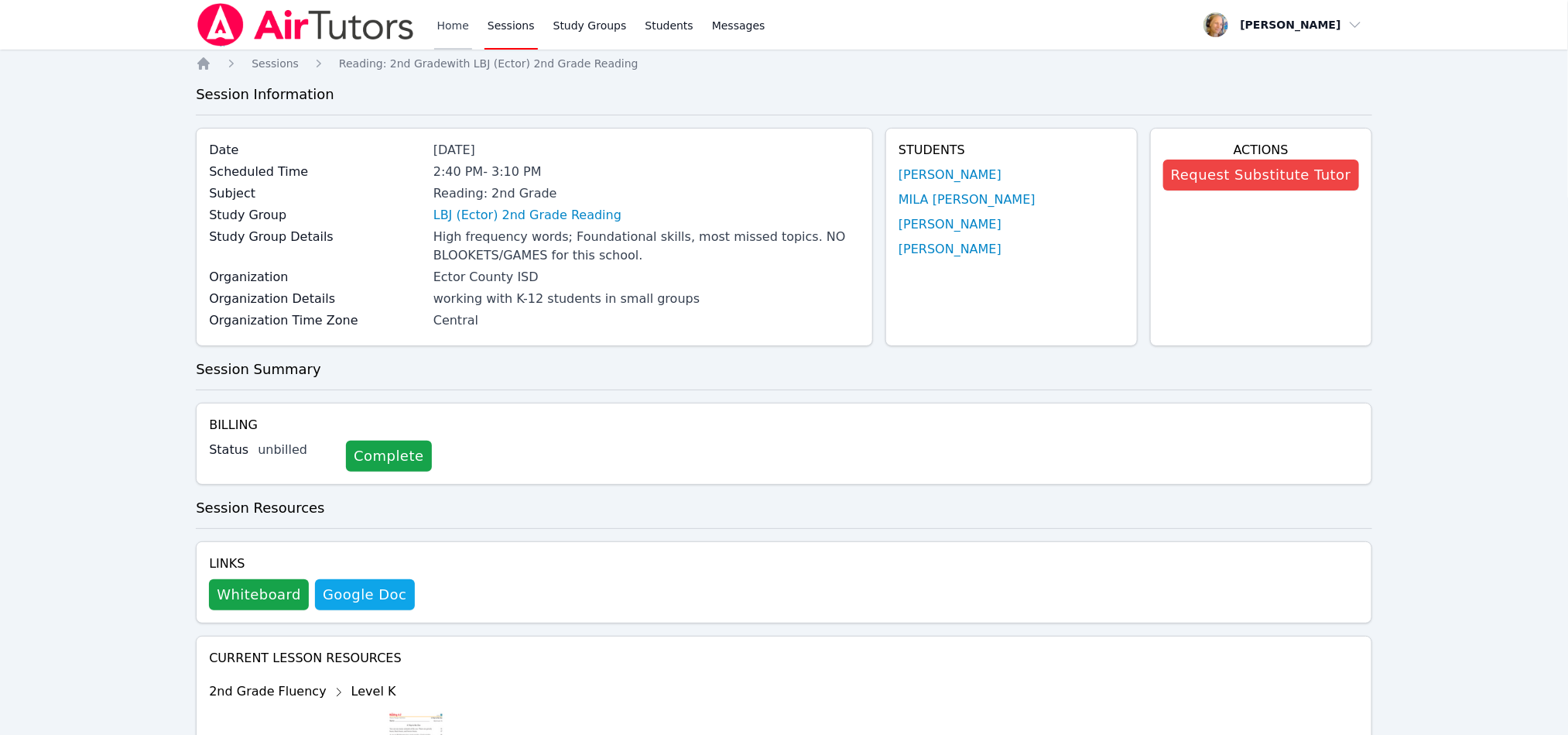
click at [449, 17] on link "Home" at bounding box center [453, 24] width 38 height 49
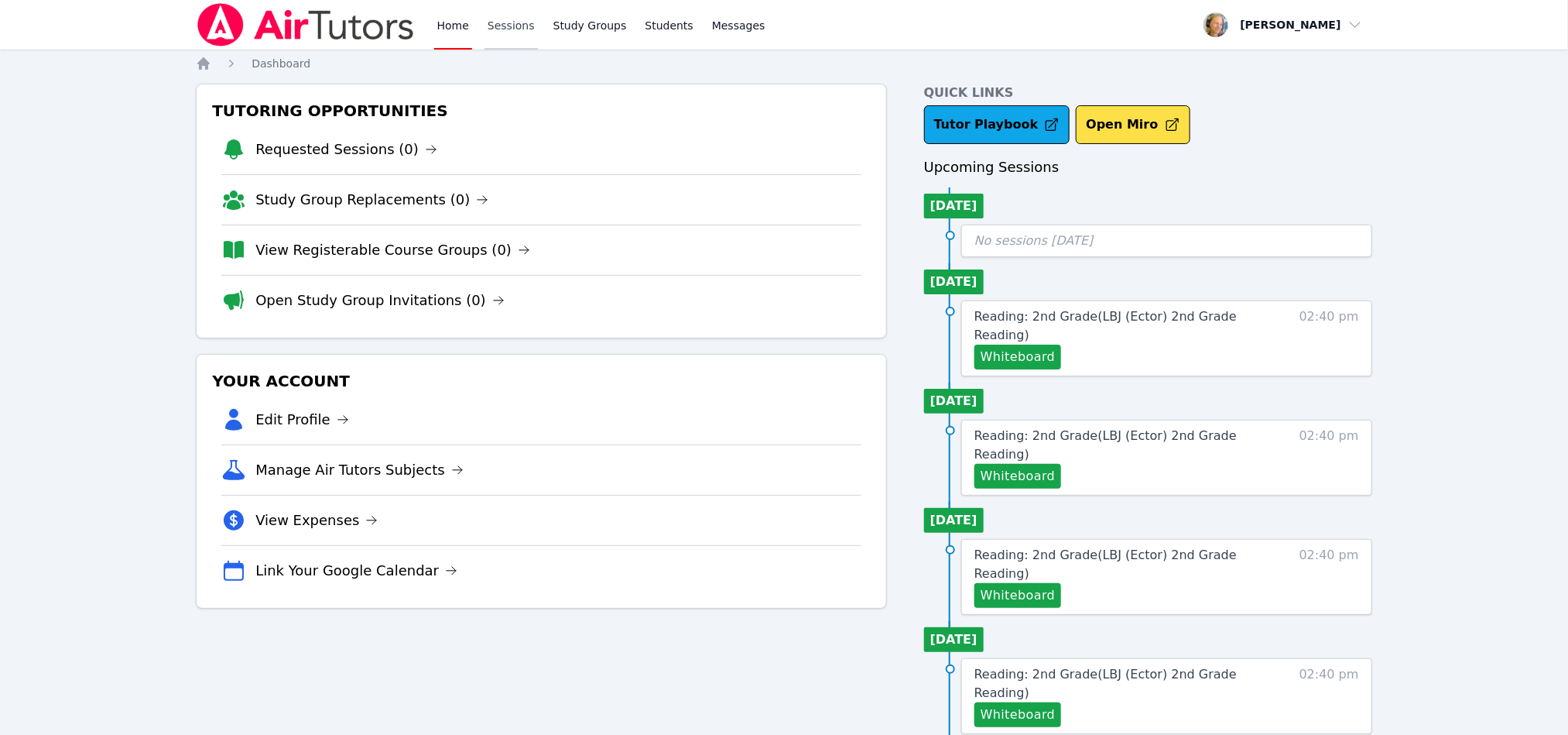
click at [510, 38] on link "Sessions" at bounding box center [511, 24] width 54 height 49
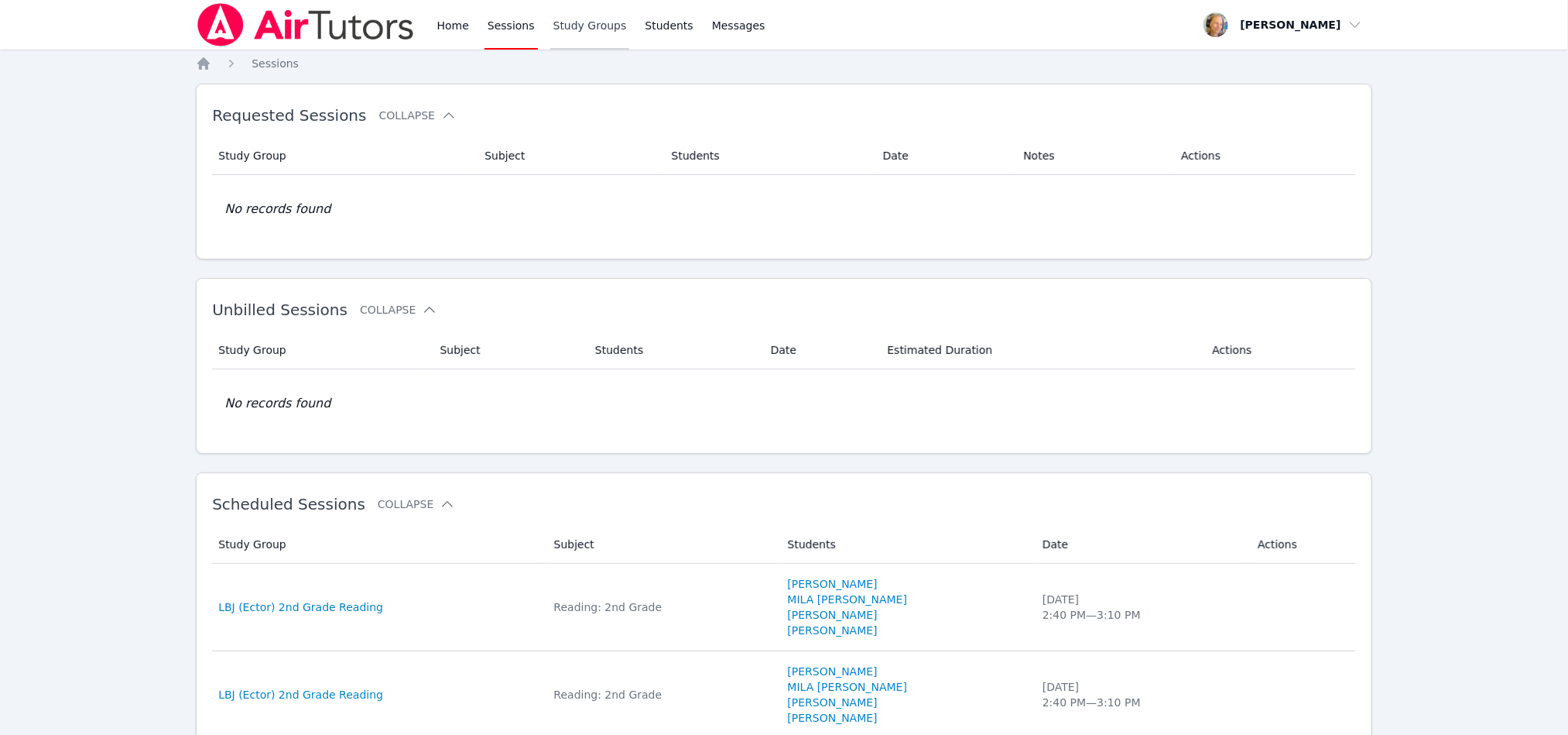
click at [576, 21] on link "Study Groups" at bounding box center [590, 24] width 80 height 49
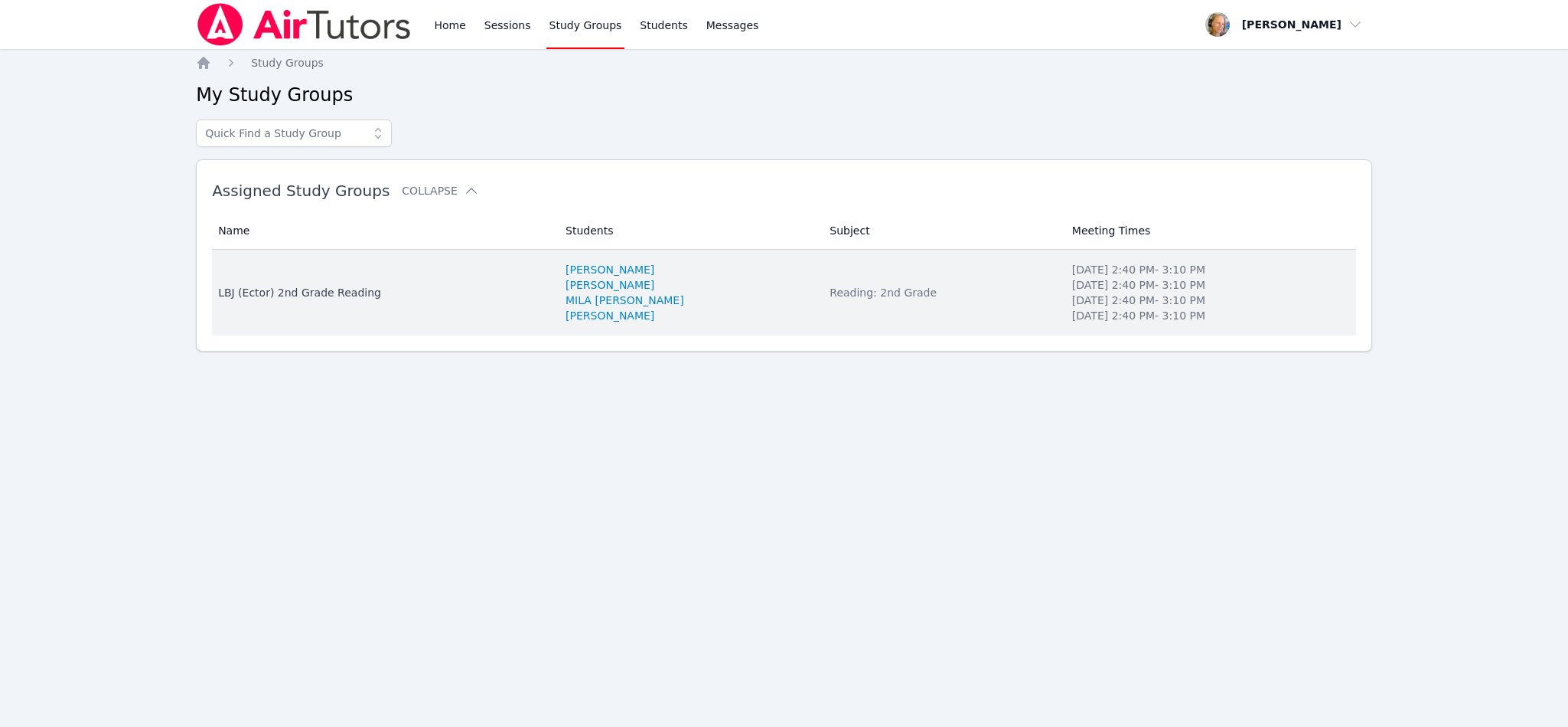
click at [772, 293] on li "MILA [PERSON_NAME]" at bounding box center [689, 300] width 246 height 15
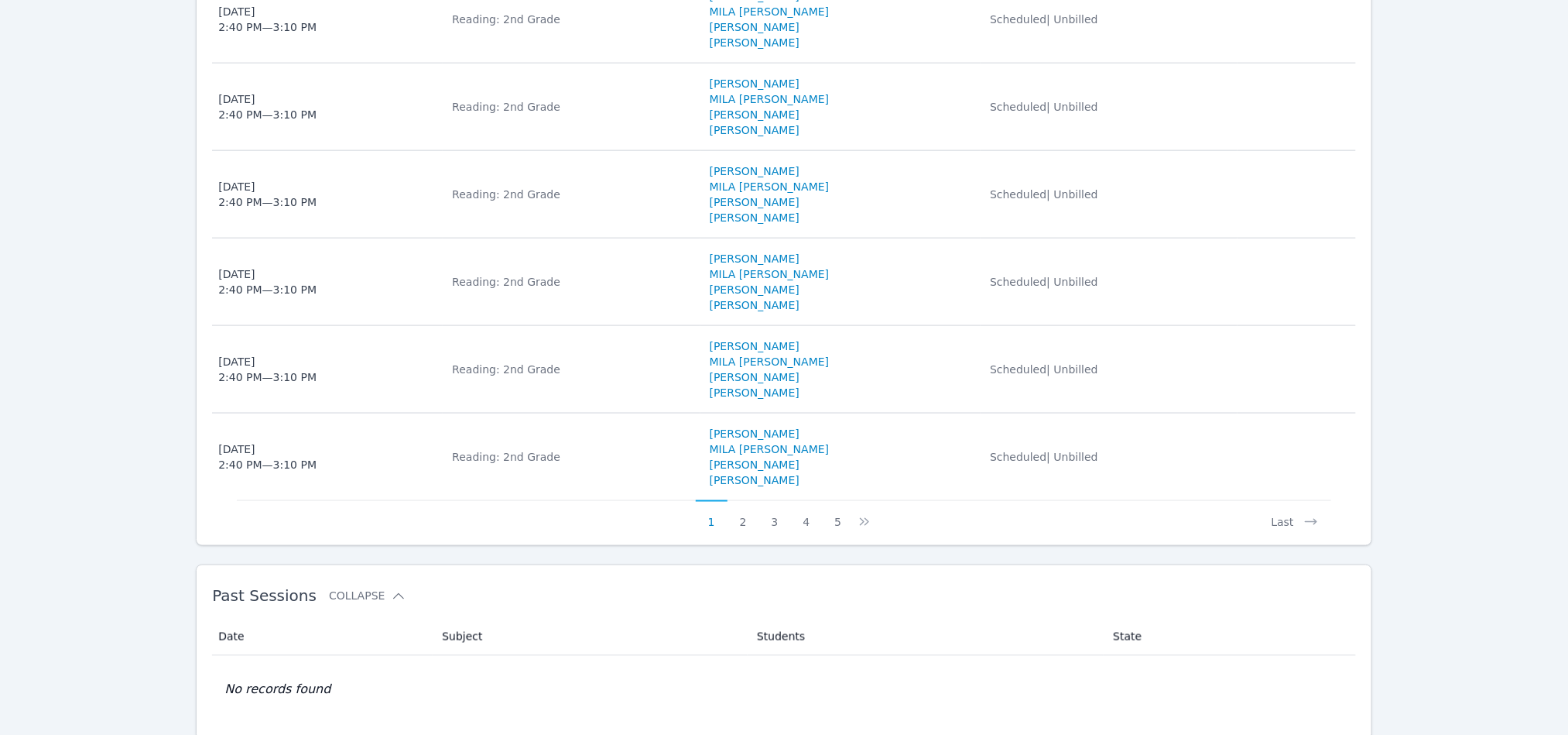
scroll to position [1046, 0]
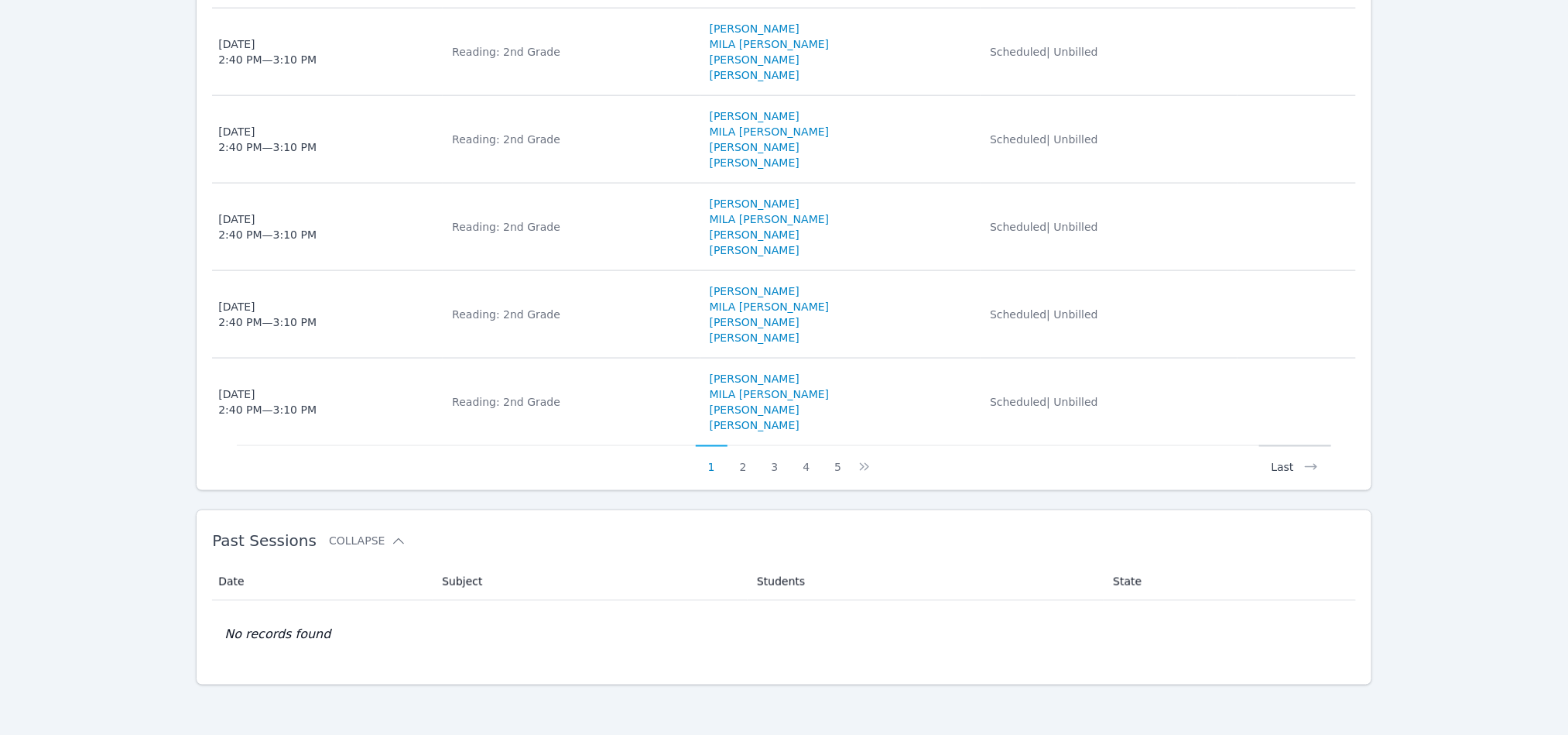
click at [1283, 469] on button "Last" at bounding box center [1295, 460] width 72 height 30
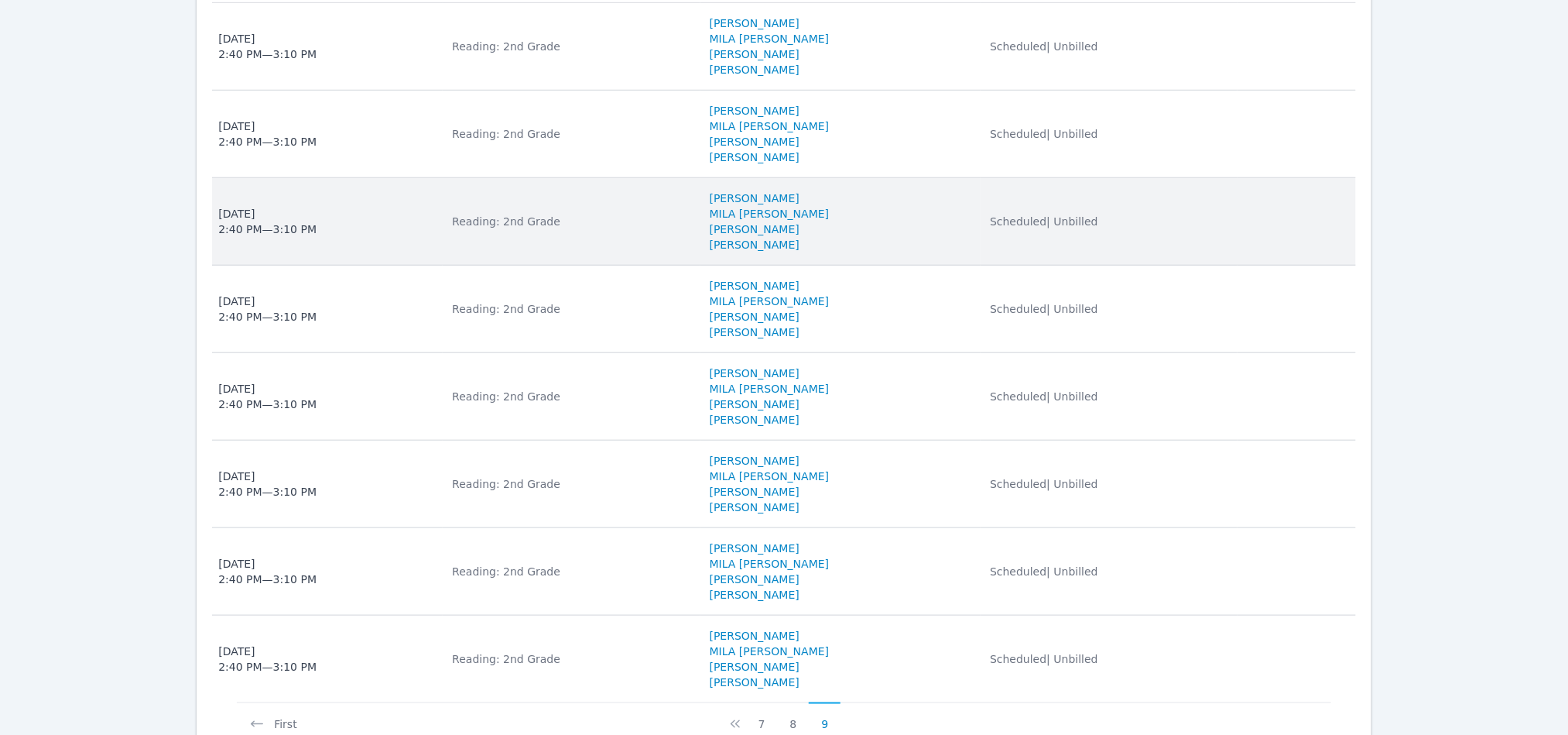
scroll to position [755, 0]
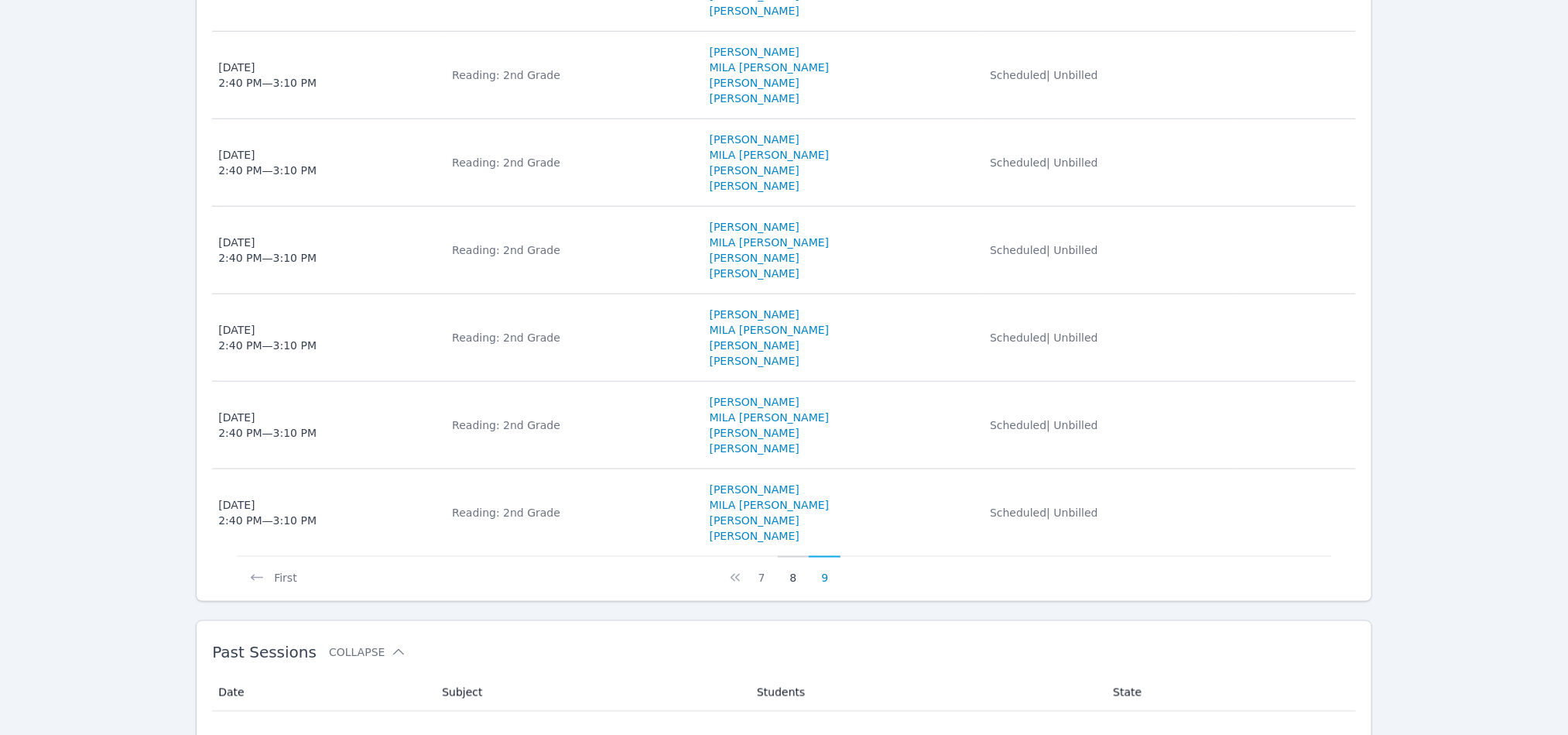
click at [795, 586] on button "8" at bounding box center [793, 570] width 31 height 30
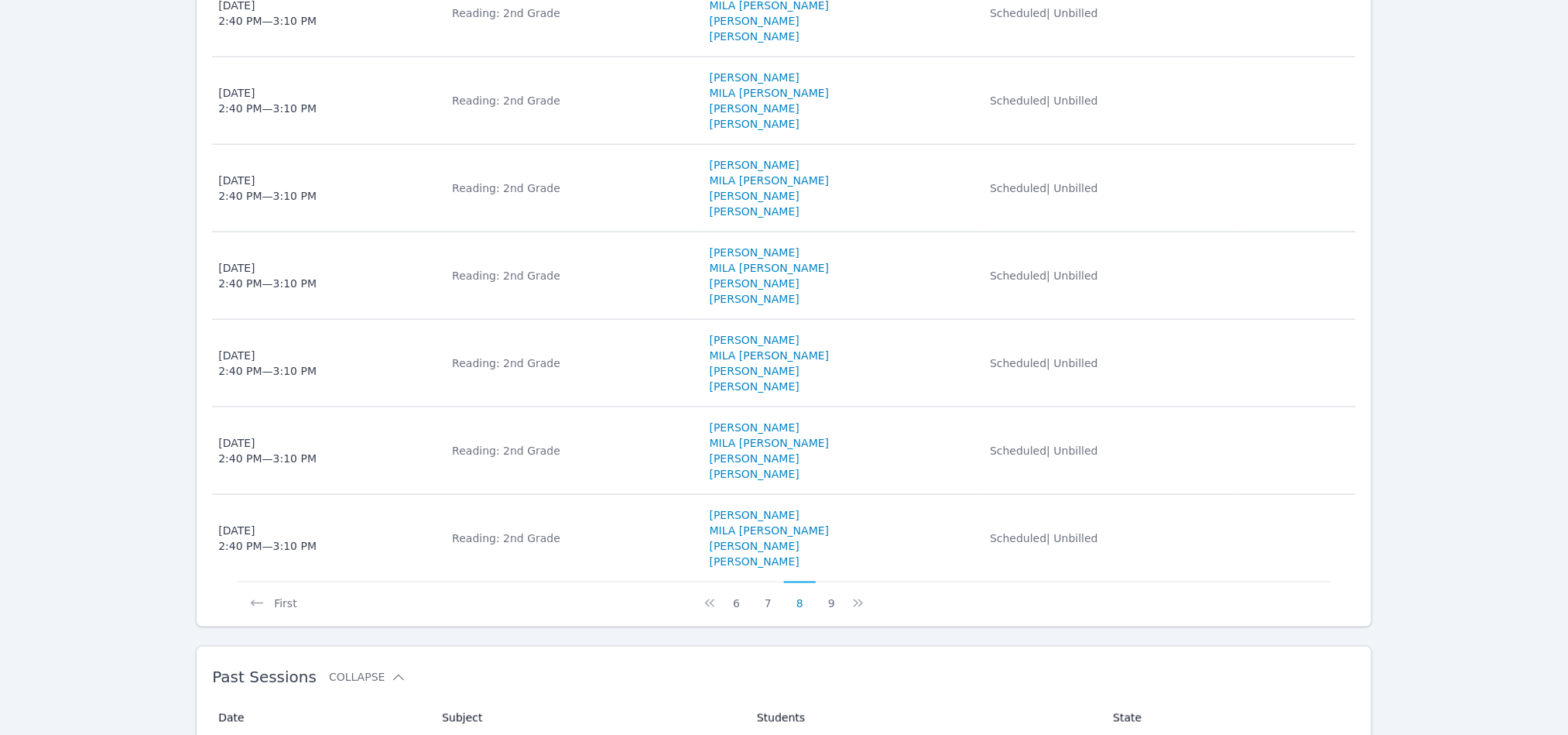
scroll to position [929, 0]
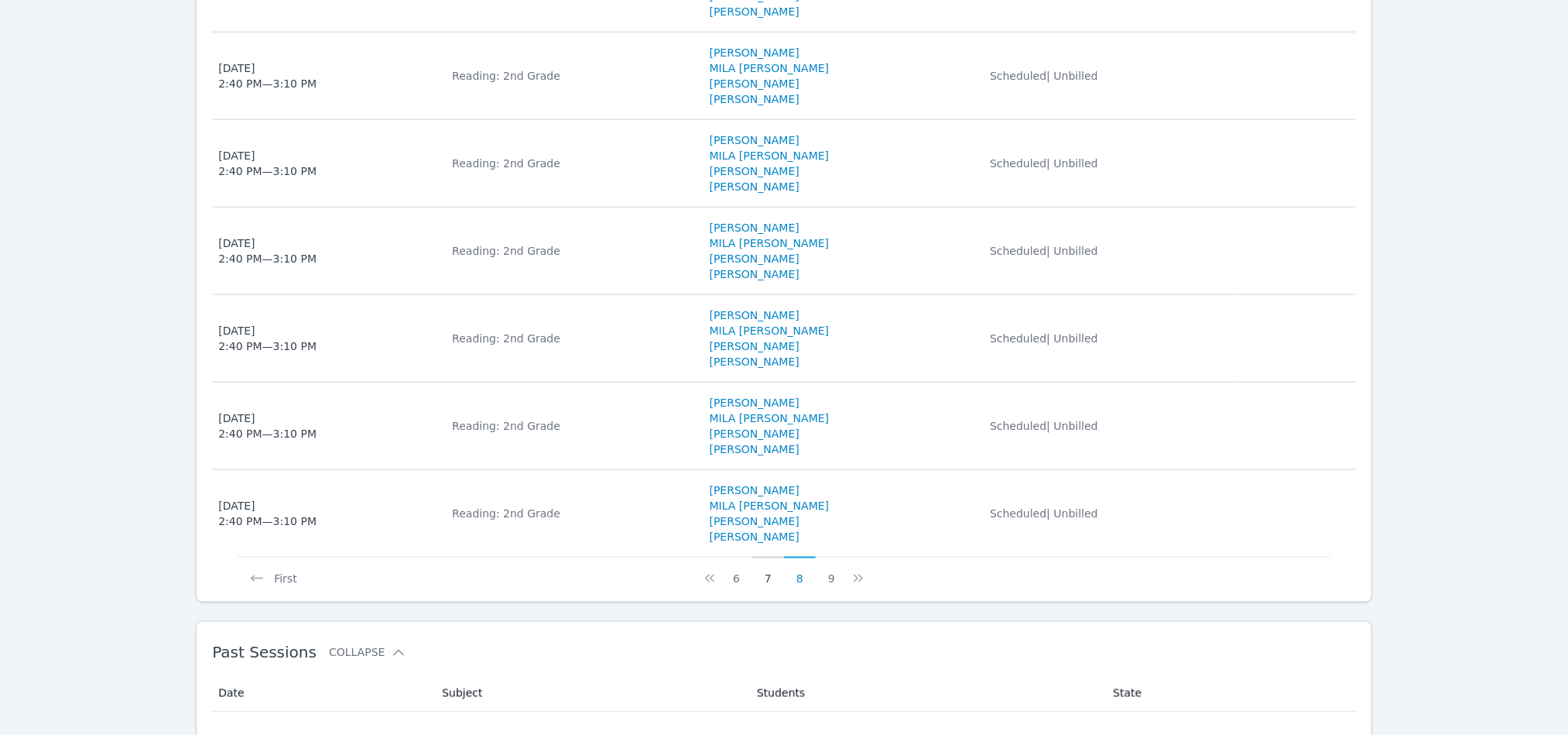
click at [767, 586] on button "7" at bounding box center [768, 570] width 31 height 30
click at [750, 586] on button "6" at bounding box center [752, 570] width 31 height 30
click at [754, 586] on button "5" at bounding box center [752, 570] width 31 height 30
drag, startPoint x: 720, startPoint y: 581, endPoint x: 321, endPoint y: 570, distance: 399.2
click at [720, 581] on button "3" at bounding box center [721, 570] width 31 height 30
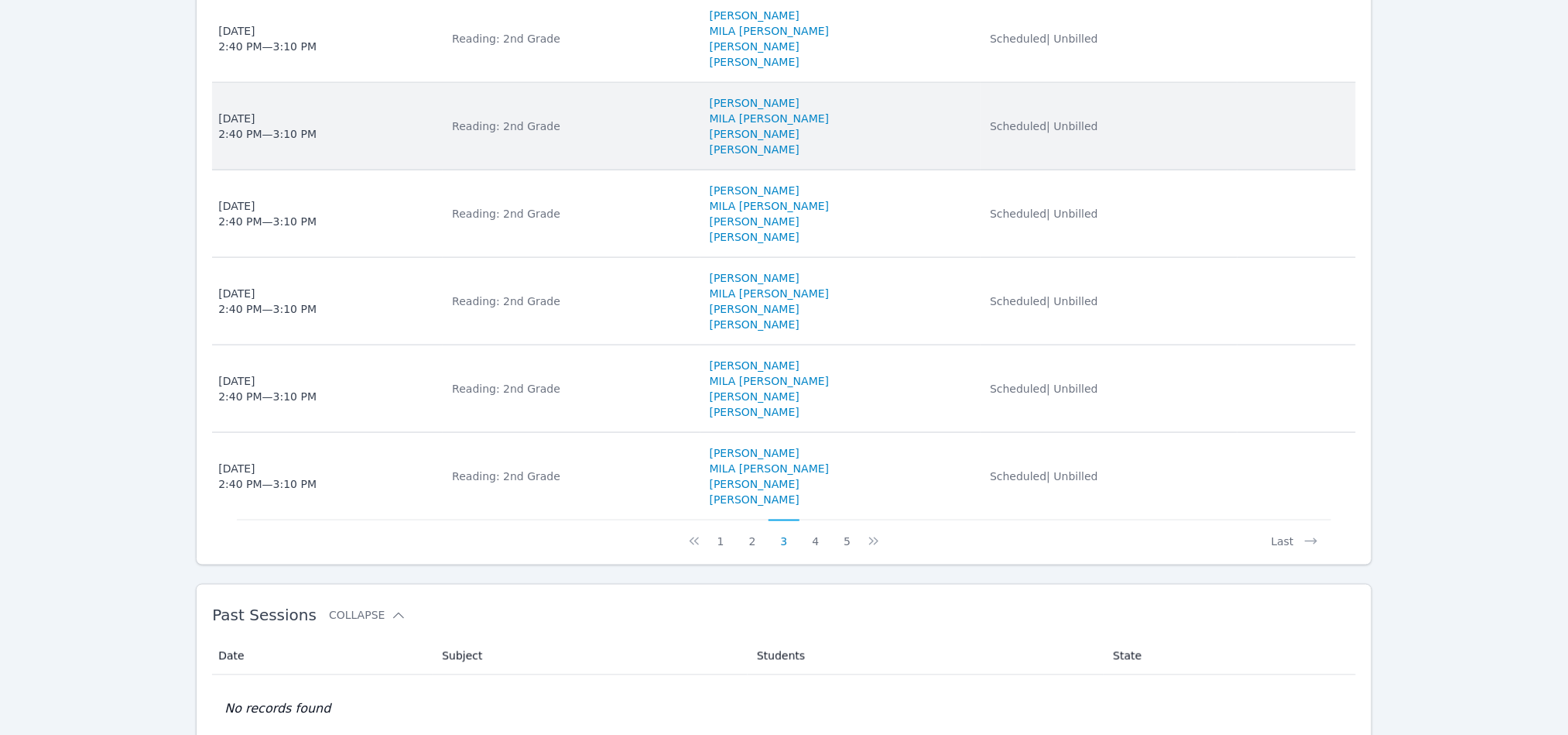
scroll to position [992, 0]
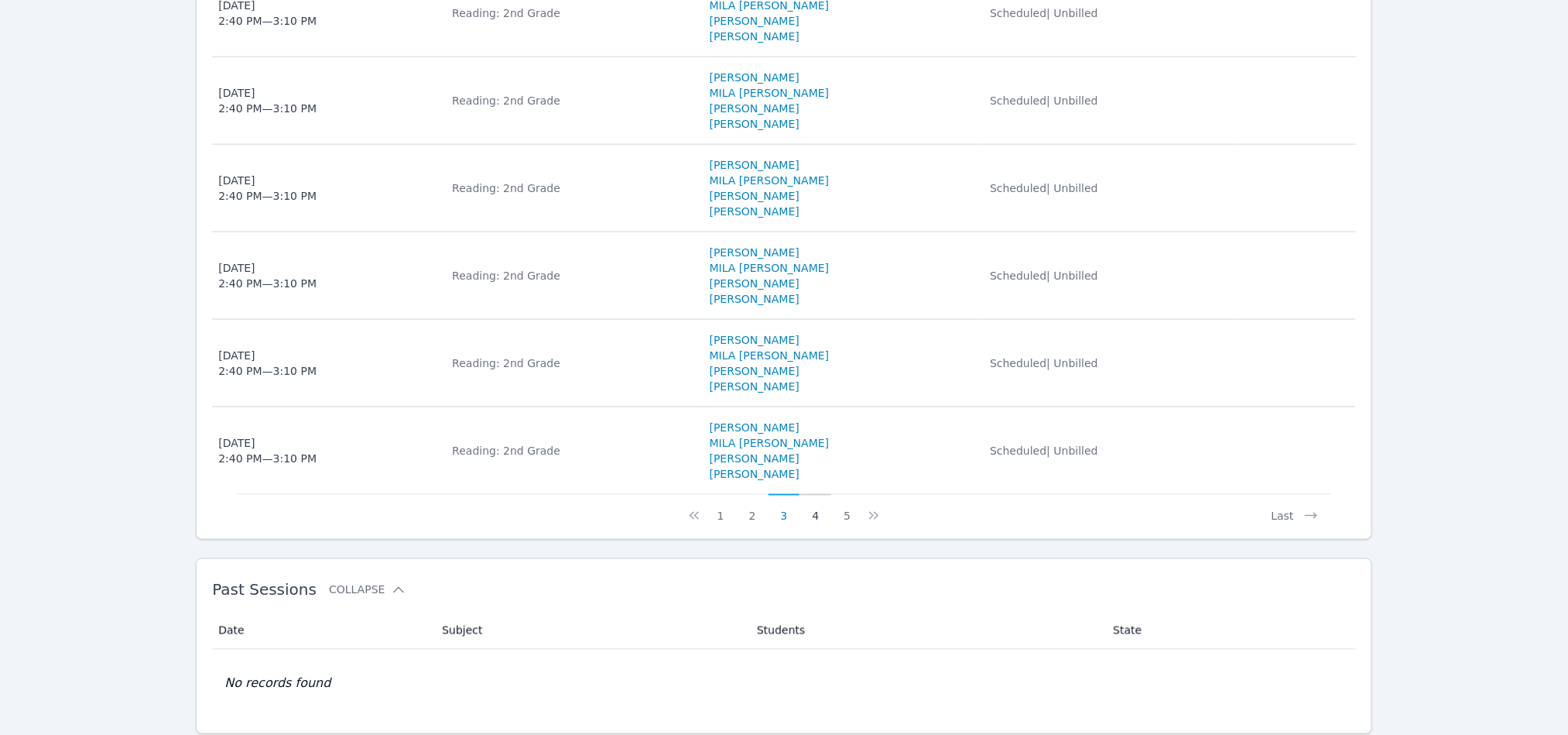
click at [811, 522] on button "4" at bounding box center [814, 508] width 31 height 30
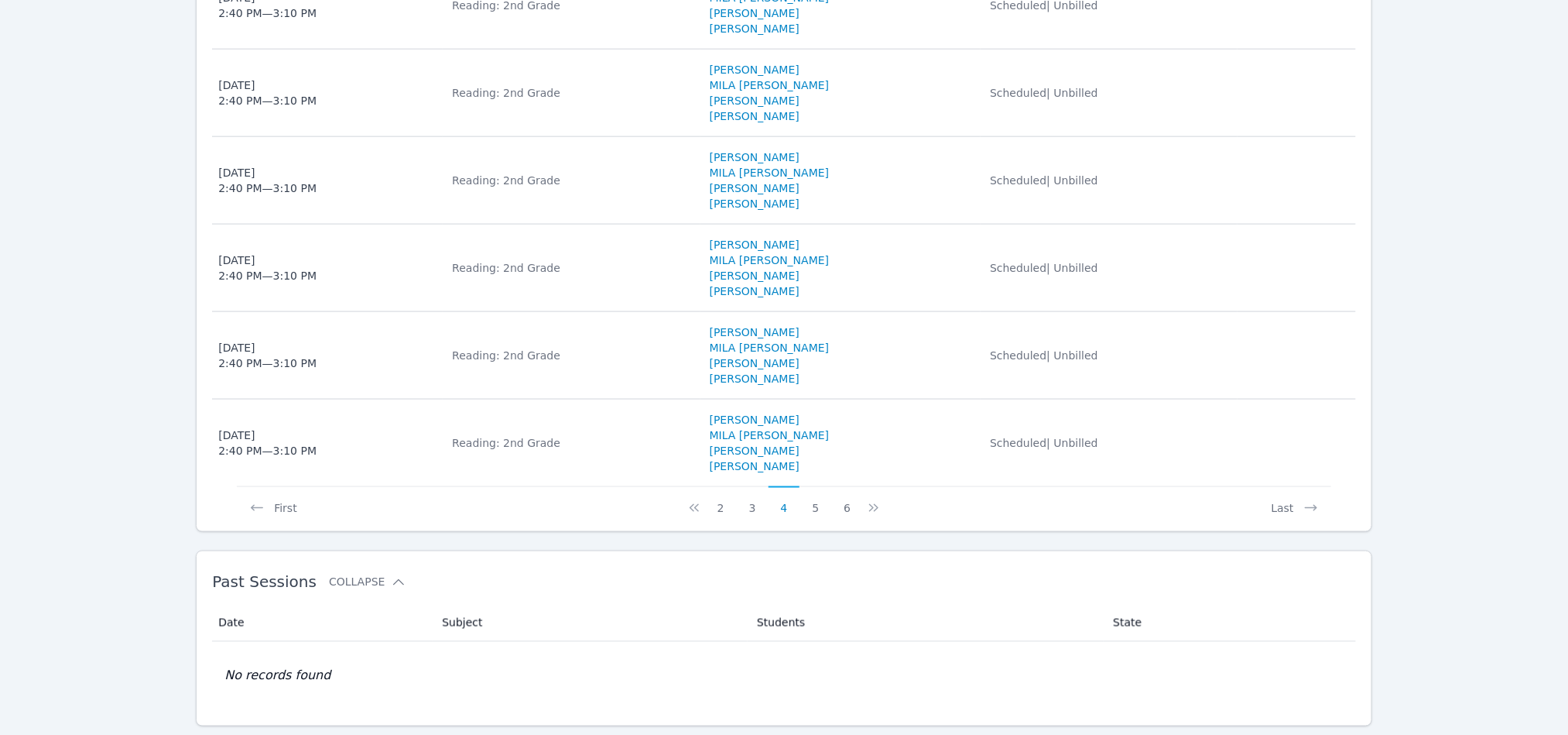
scroll to position [1046, 0]
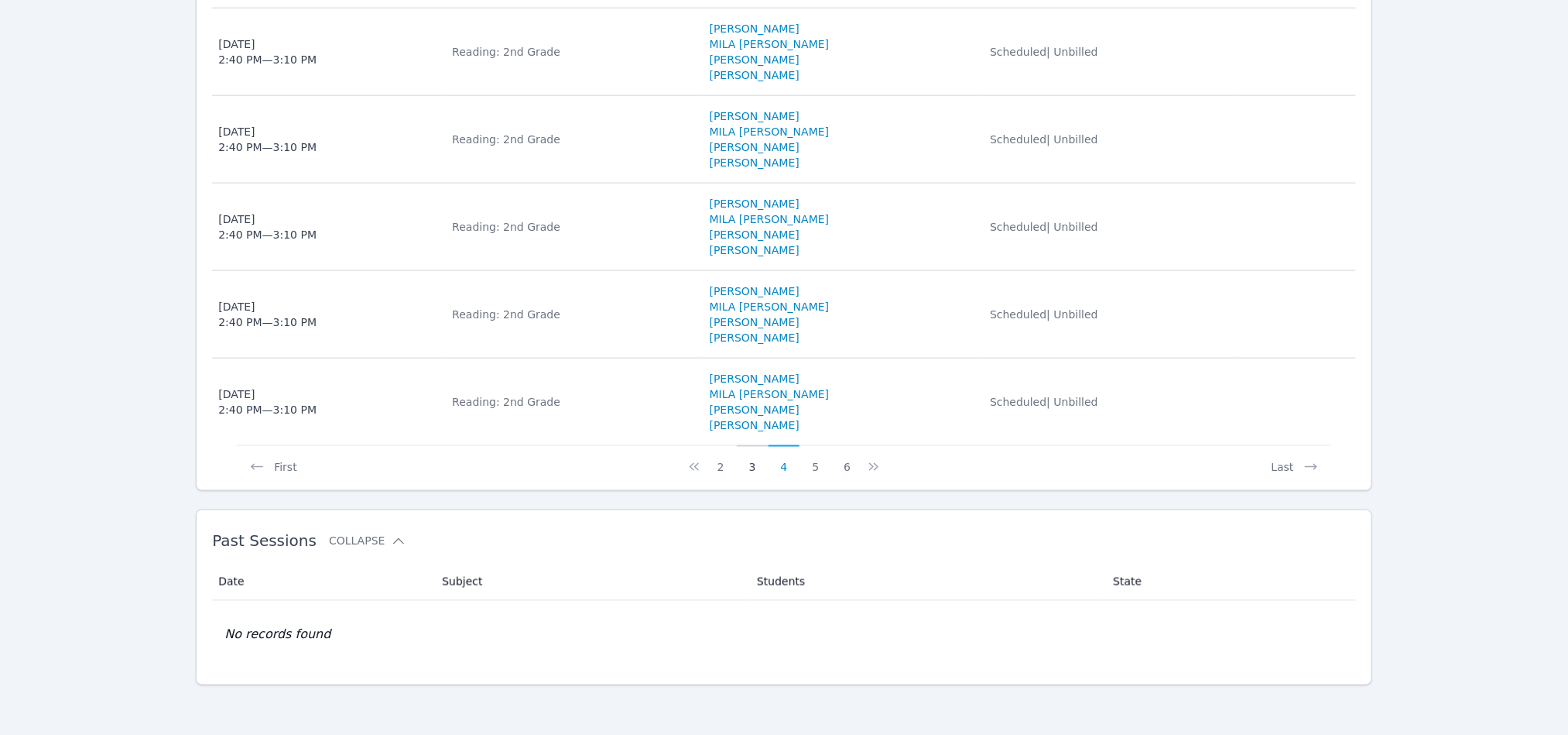
click at [750, 470] on button "3" at bounding box center [752, 460] width 31 height 30
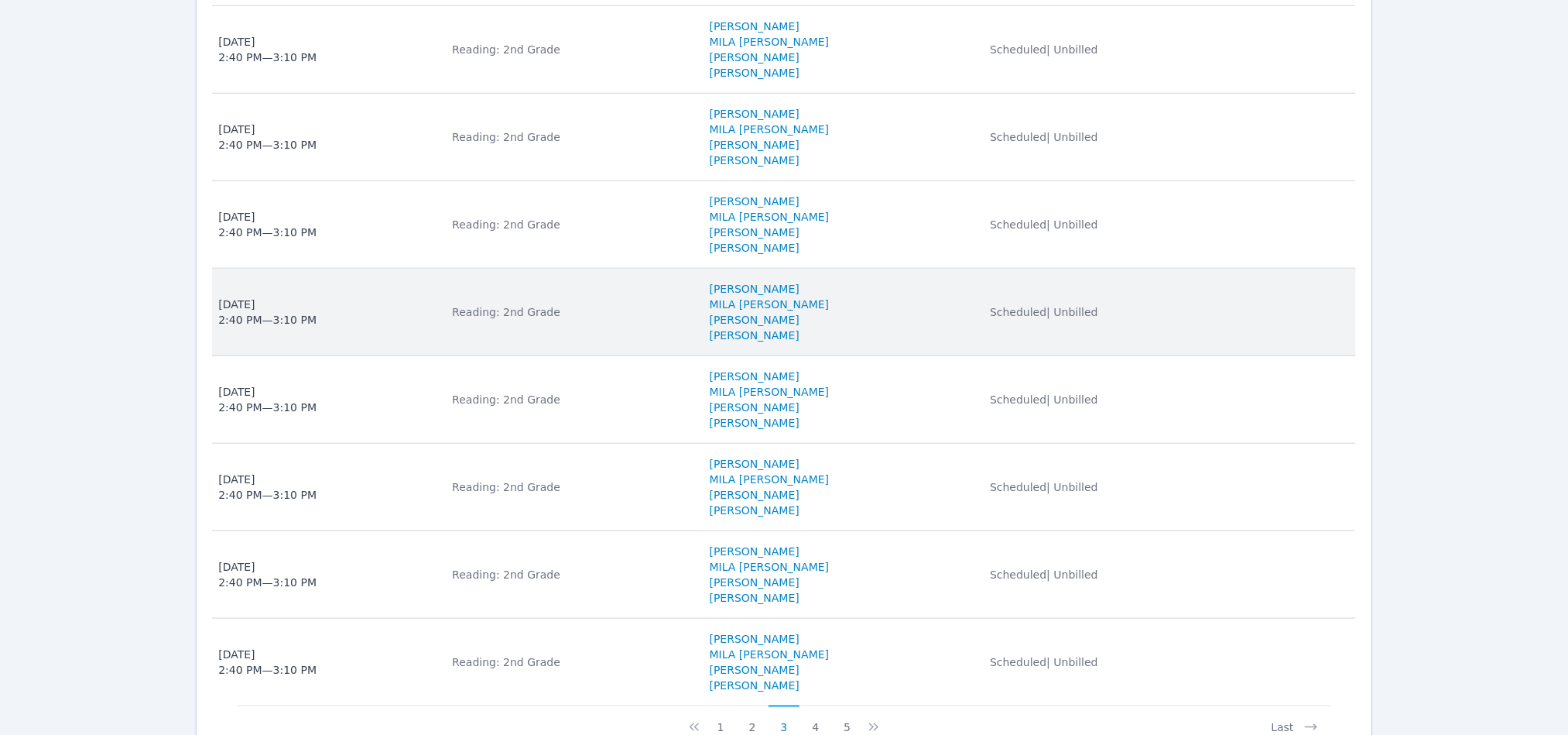
scroll to position [930, 0]
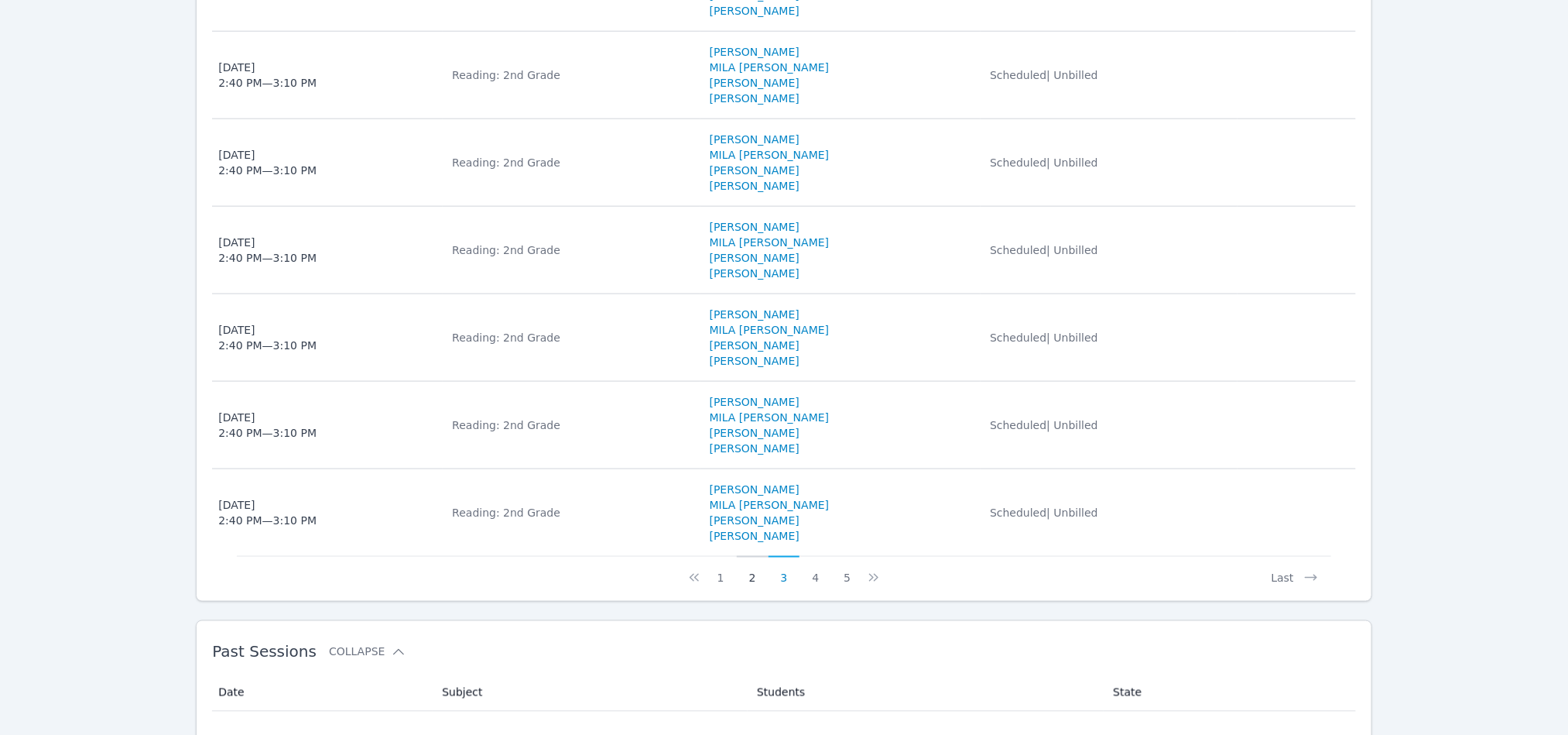
click at [753, 586] on button "2" at bounding box center [752, 570] width 31 height 30
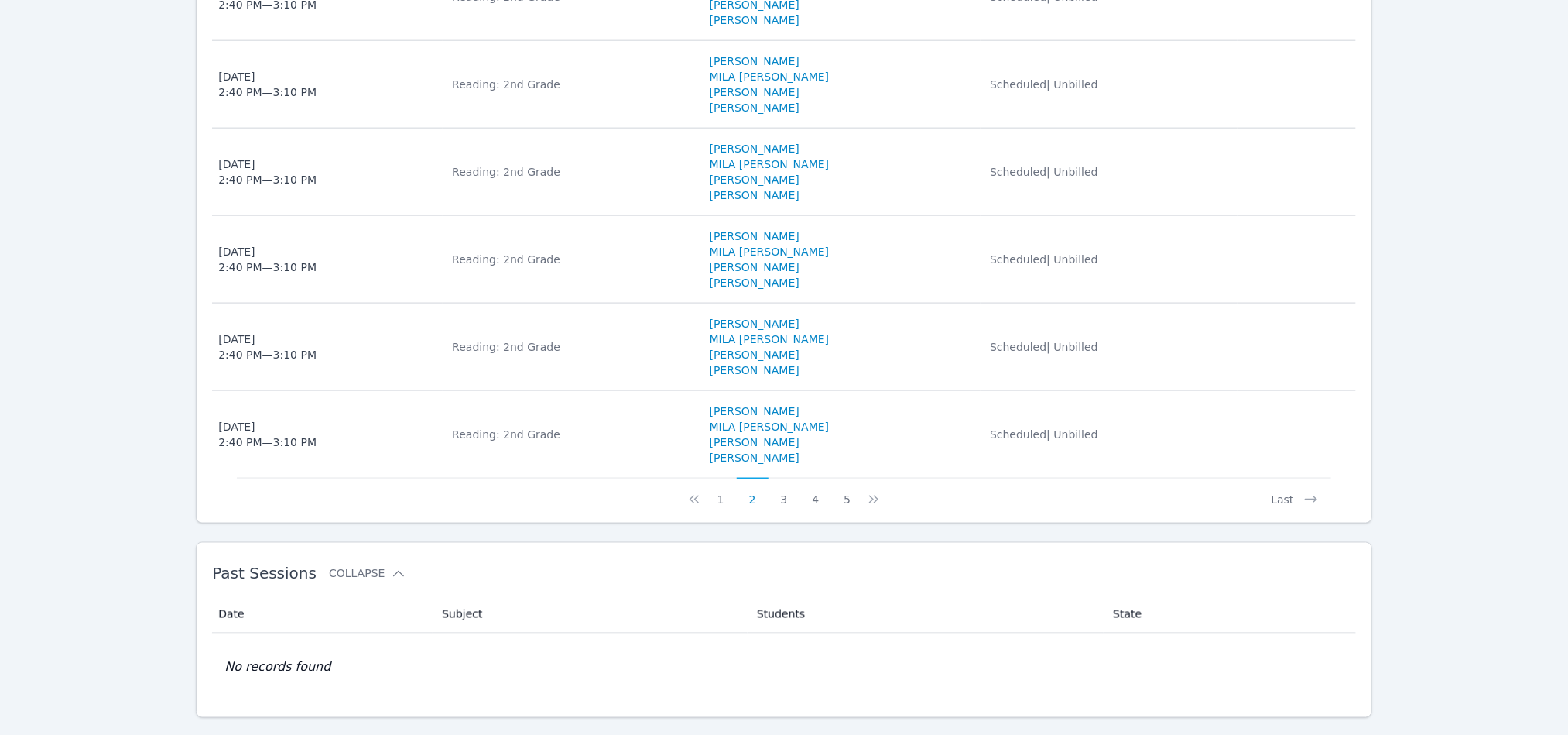
scroll to position [1046, 0]
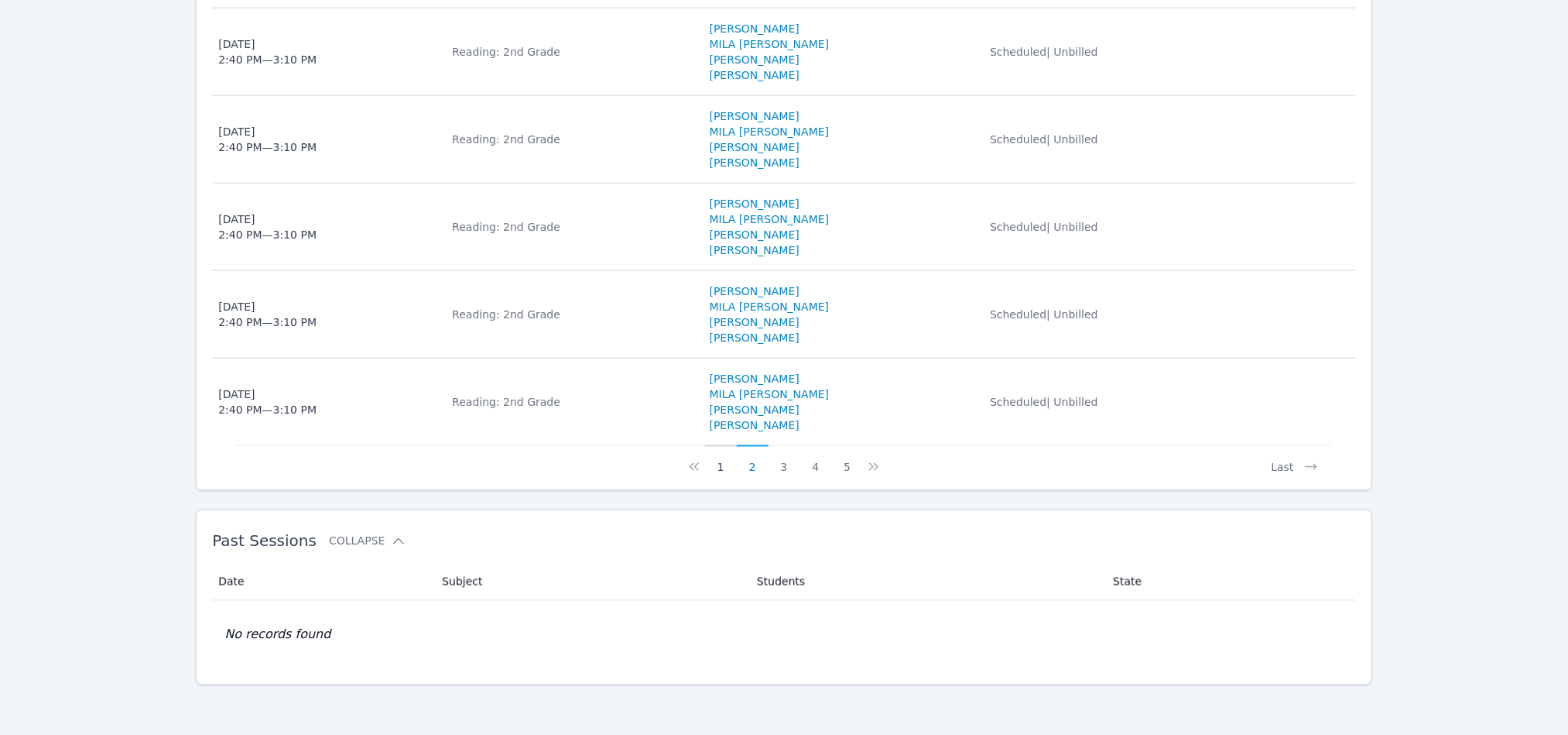
click at [724, 468] on button "1" at bounding box center [721, 460] width 31 height 30
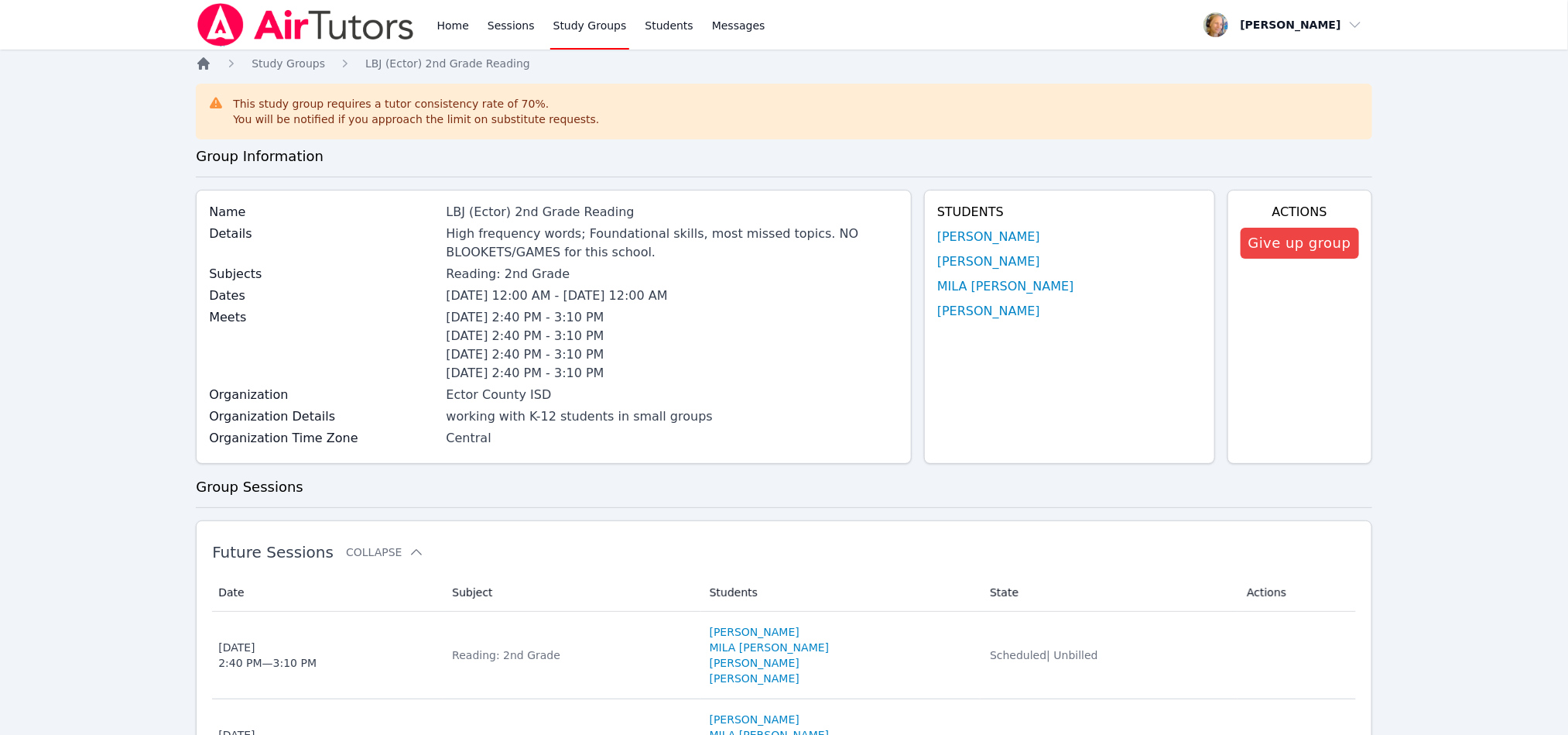
click at [207, 67] on icon "Breadcrumb" at bounding box center [204, 63] width 13 height 13
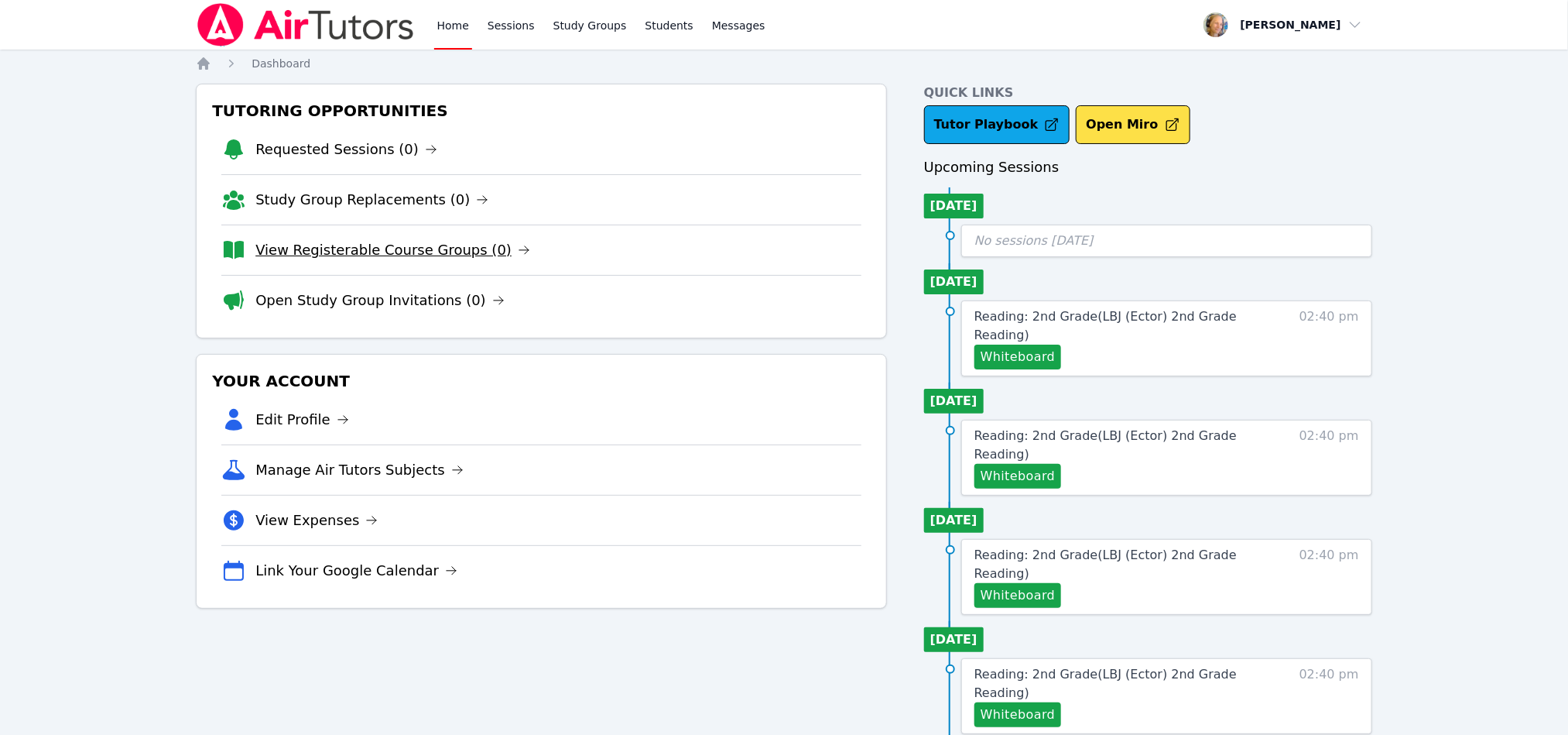
click at [398, 254] on link "View Registerable Course Groups (0)" at bounding box center [392, 250] width 274 height 21
